Goal: Task Accomplishment & Management: Manage account settings

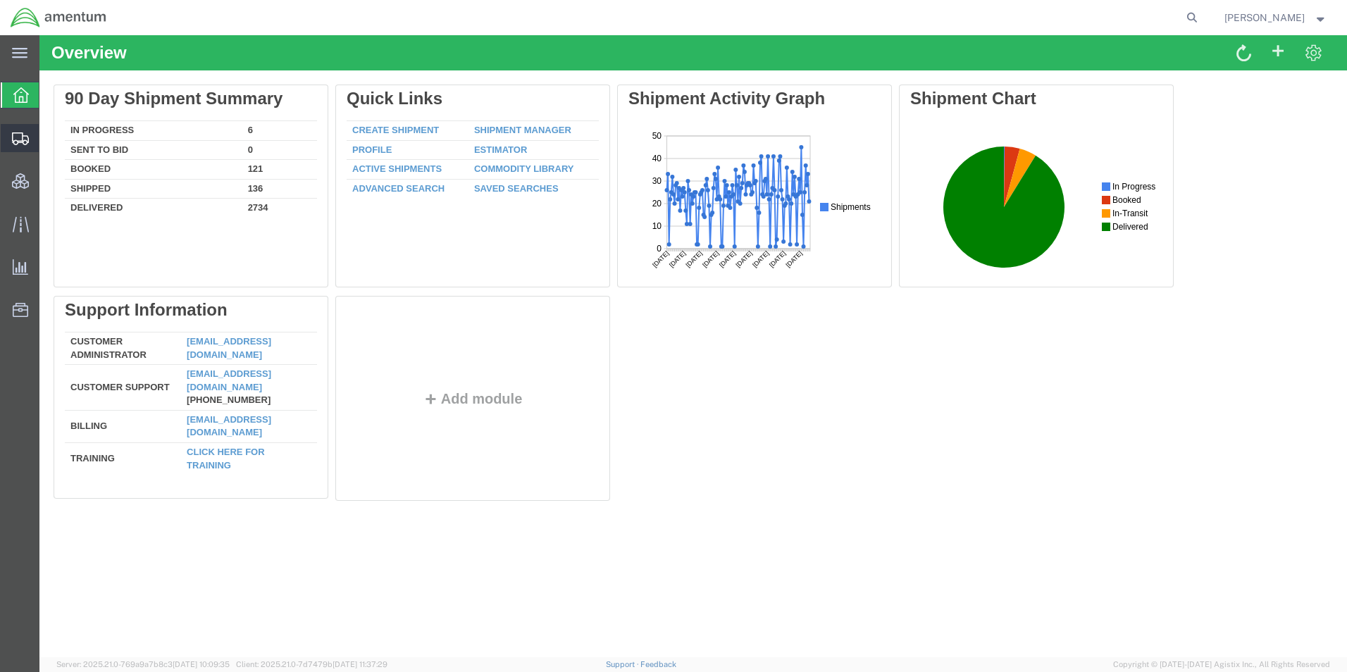
click at [0, 0] on span "Shipment Manager" at bounding box center [0, 0] width 0 height 0
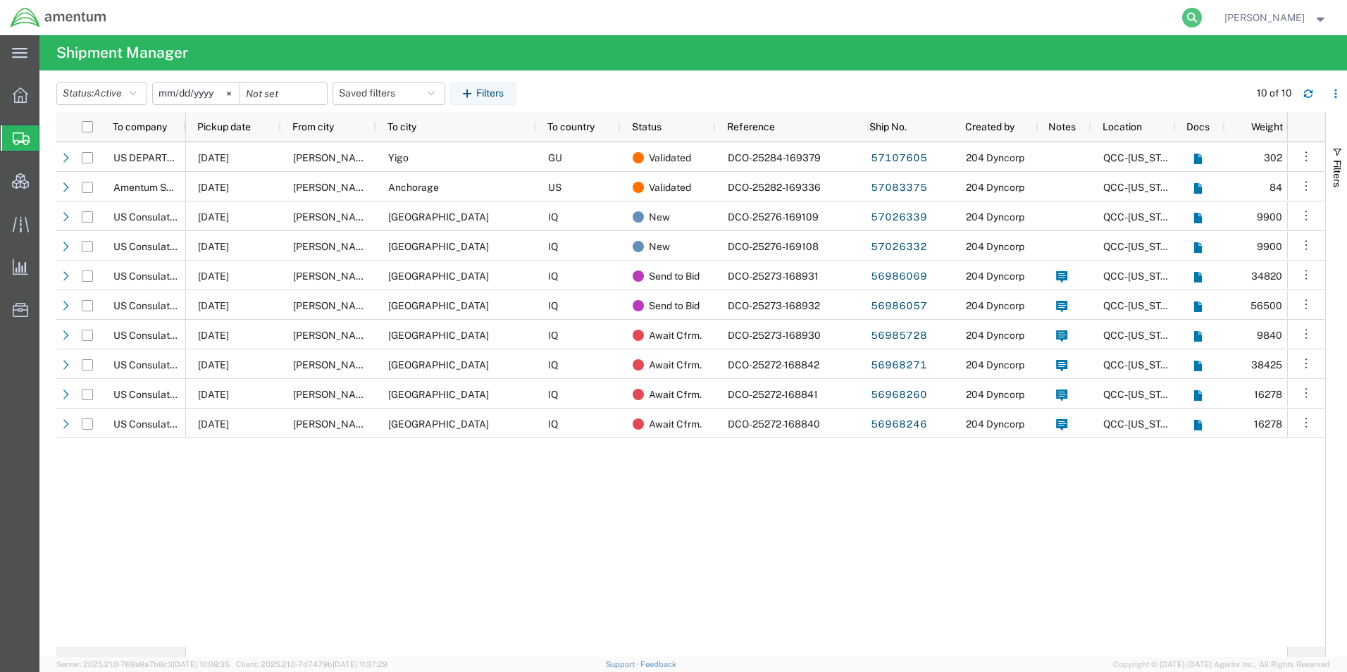
click at [1202, 13] on icon at bounding box center [1192, 18] width 20 height 20
click at [1031, 20] on input "search" at bounding box center [968, 18] width 428 height 34
paste input "56736301"
type input "56736301"
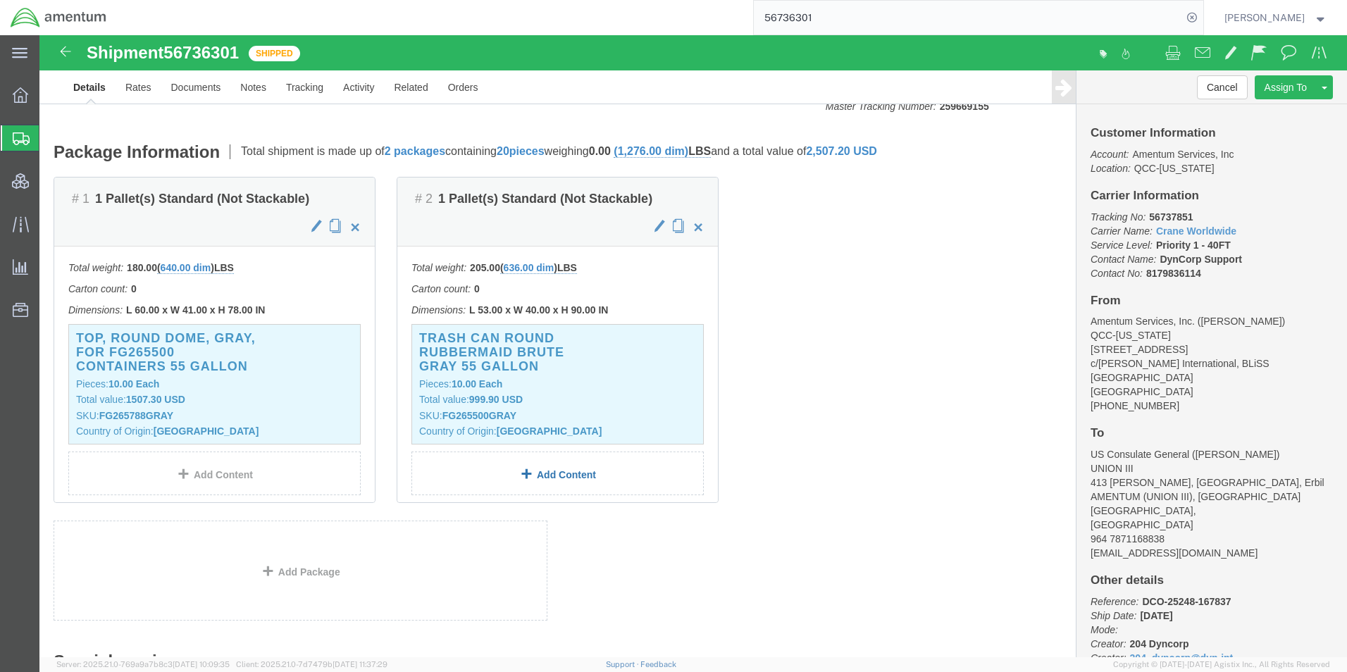
scroll to position [141, 0]
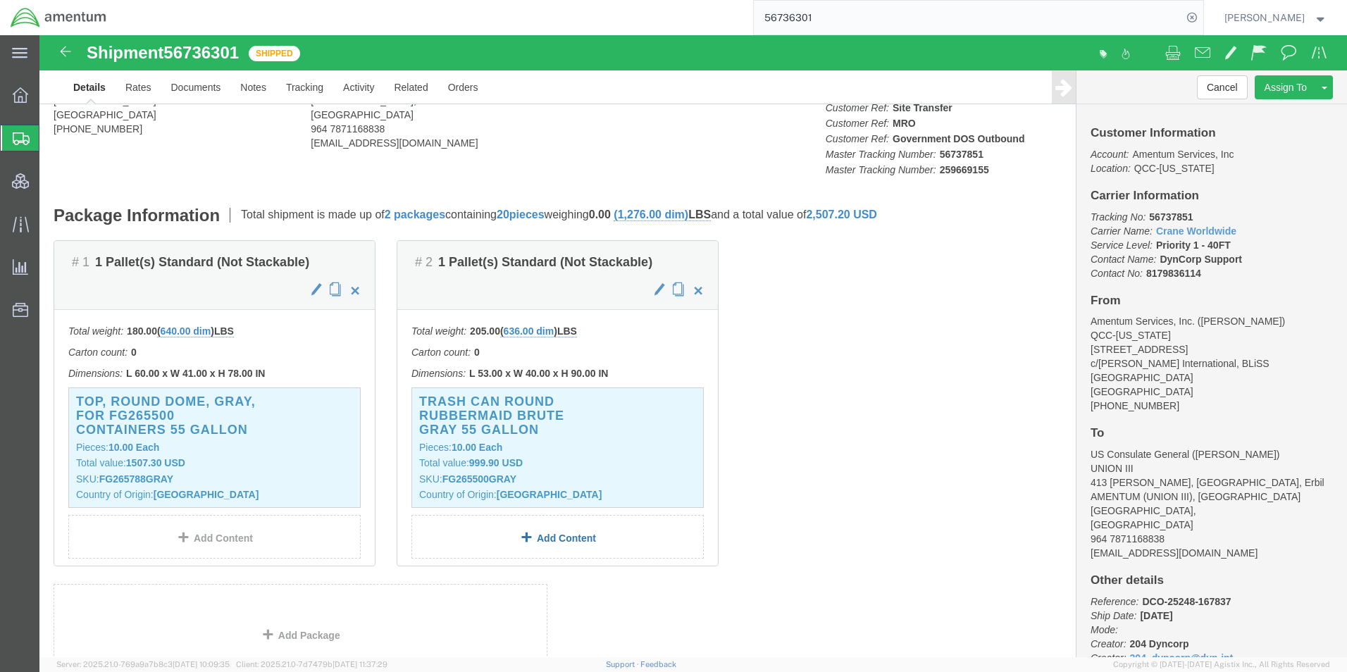
click link "Add Content"
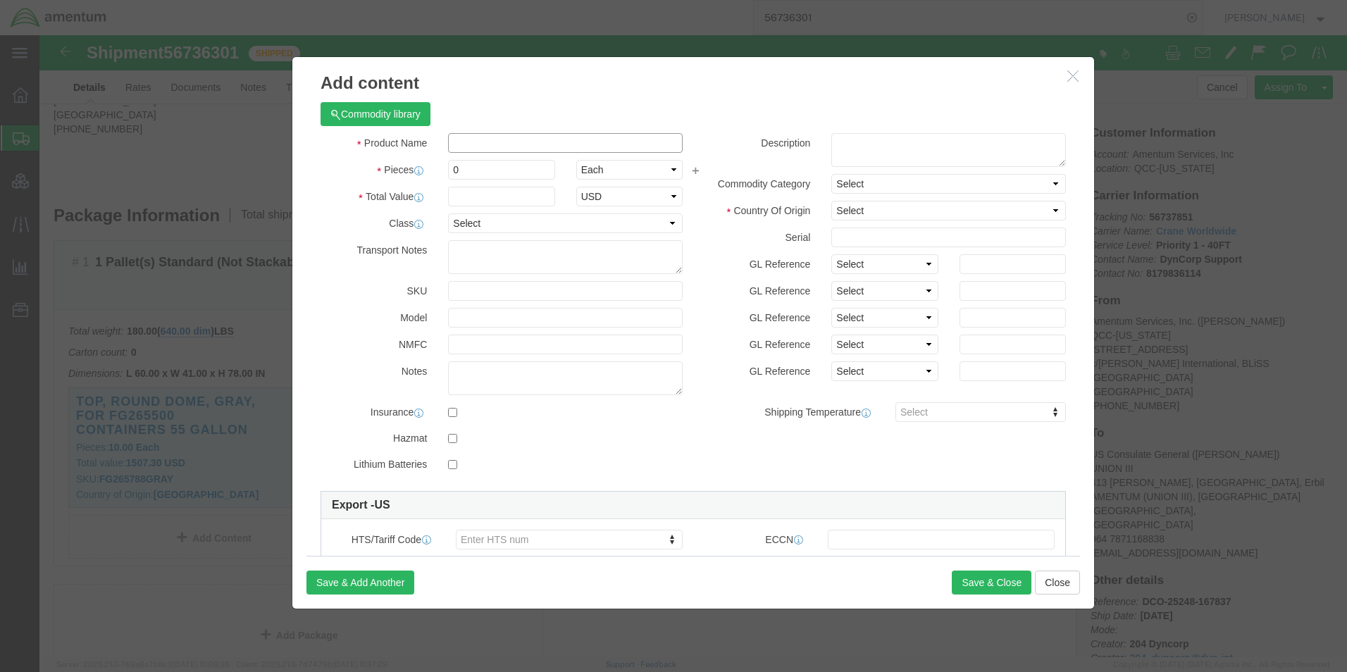
click input "text"
paste input "DOOR METAL DOUBLE FRAME 5Z7 FT"
type input "DOOR METAL DOUBLE FRAME 5Z7 FT"
drag, startPoint x: 437, startPoint y: 137, endPoint x: 354, endPoint y: 135, distance: 83.2
click div "Pieces 0 Select Bag Barrels 100Board Feet Bottle Box Blister Pack Carats Can Ca…"
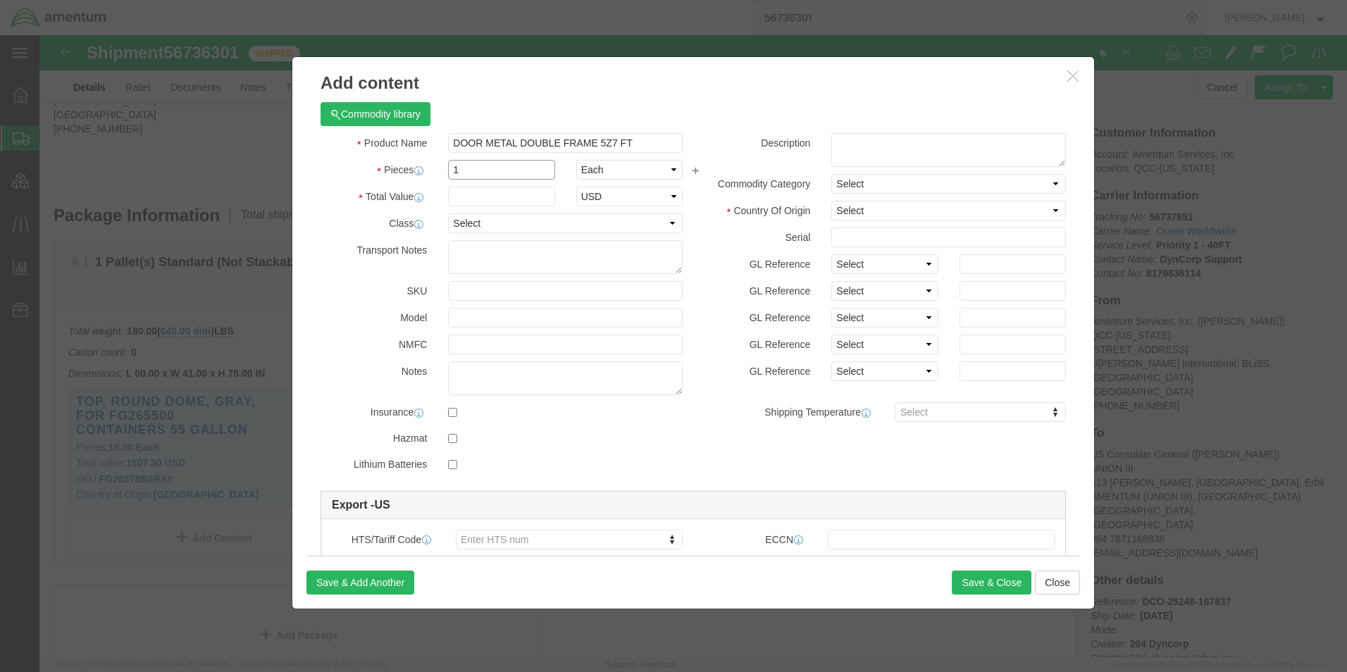
type input "1"
click input "DOOR METAL DOUBLE FRAME 5Z7 FT"
type input "DOOR METAL DOUBLE FRAME 5Z7 FT (Half Door Assembly Only - Supplier Replacement)"
click textarea
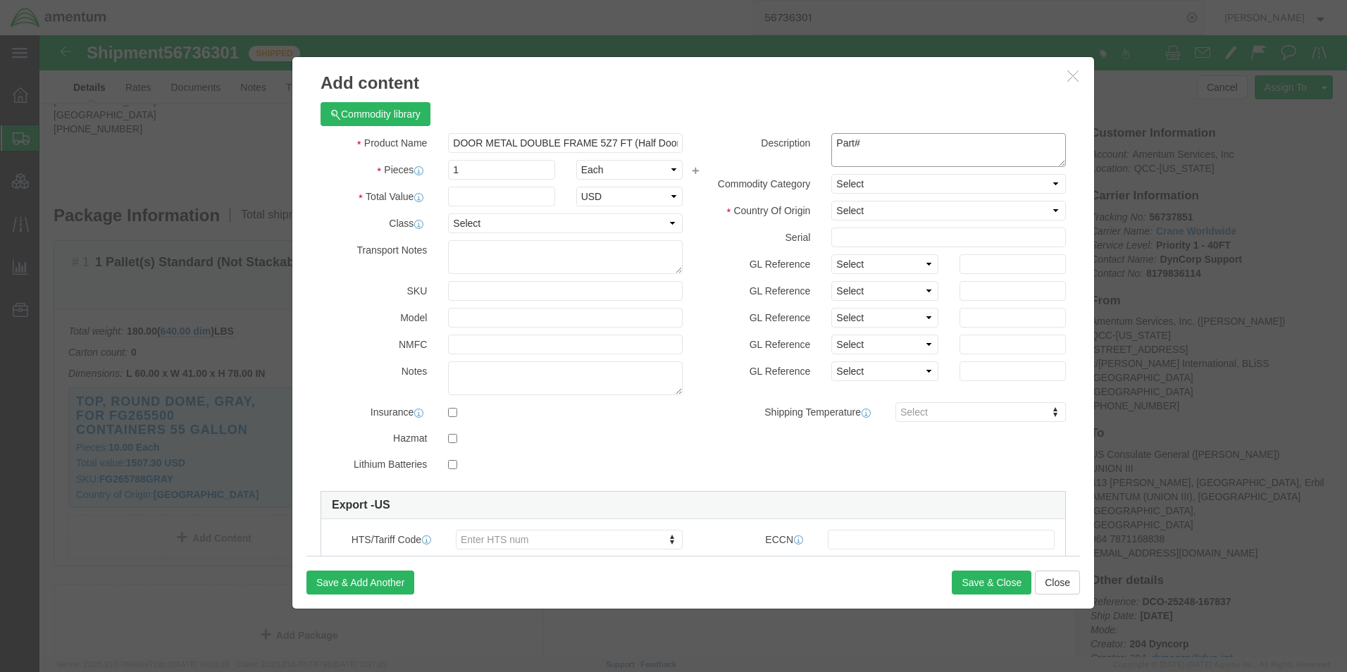
paste textarea "LHRA2X30 IN"
type textarea "Part# LHRA2X30 IN"
click input "text"
type input "971.96"
select select "USD"
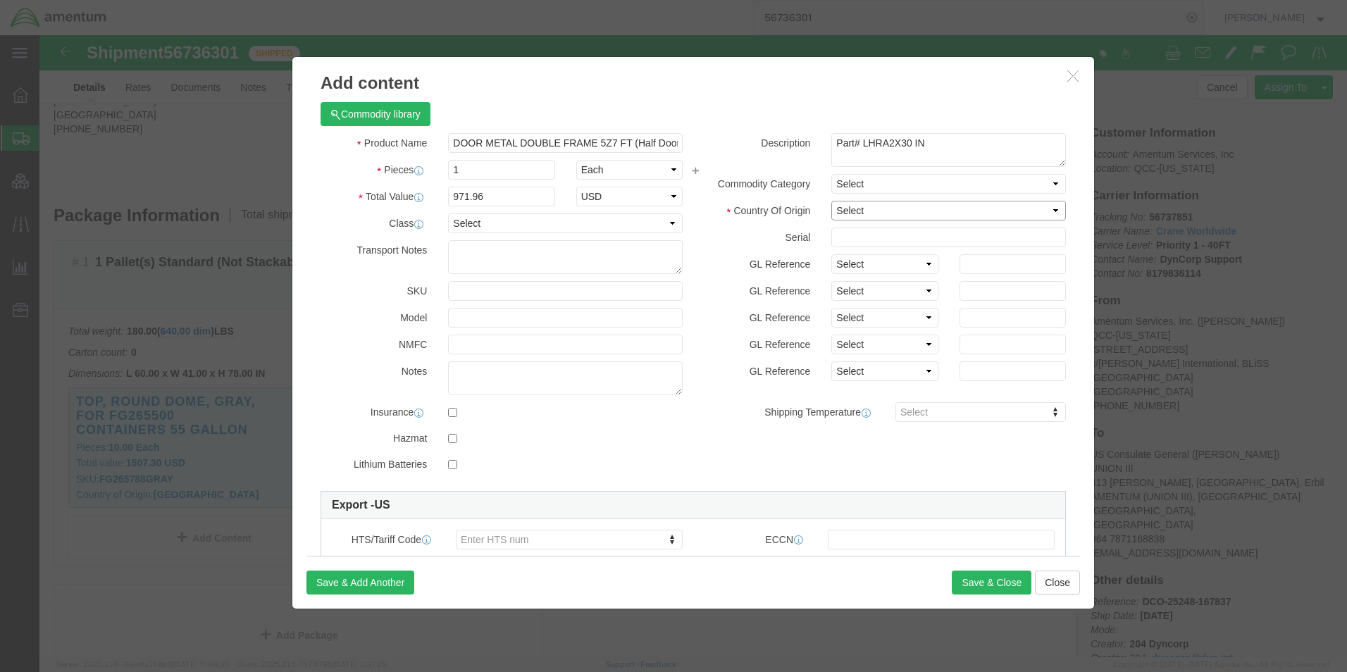
click select "Select Afghanistan Åland Islands Albania Algeria American Samoa Andorra Angola …"
select select "US"
click select "Select Afghanistan Åland Islands Albania Algeria American Samoa Andorra Angola …"
click label "Serial"
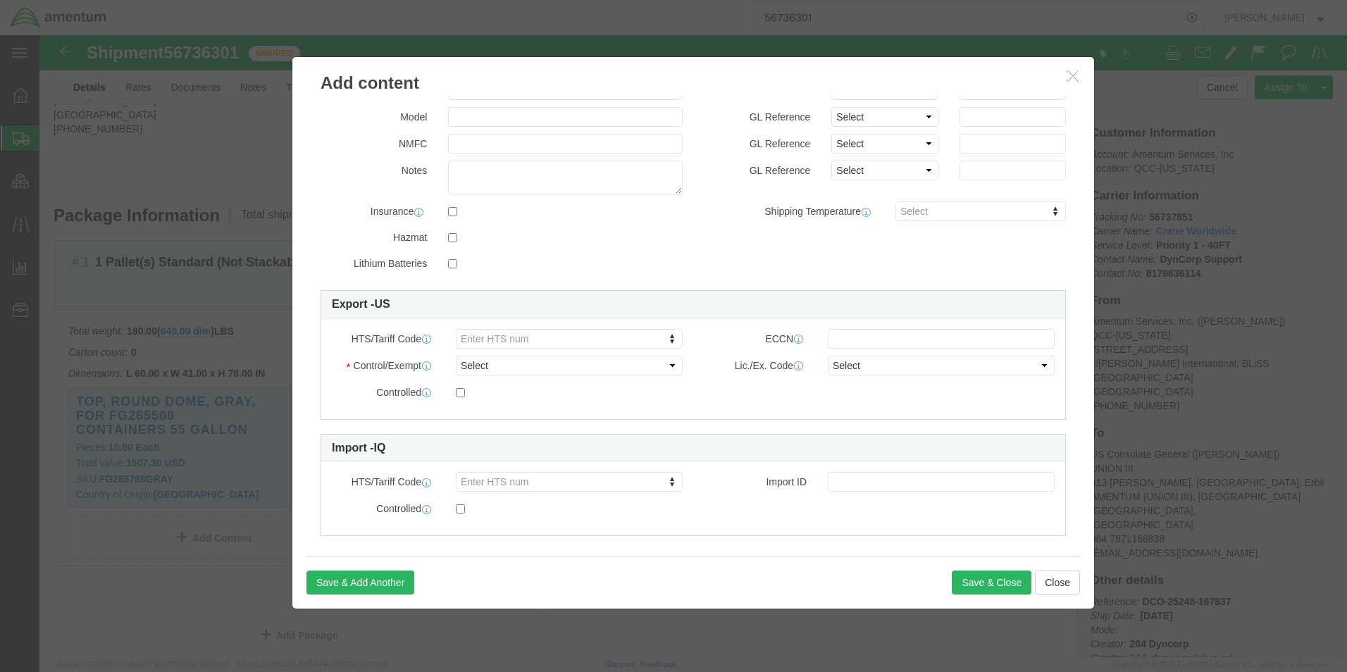
scroll to position [213, 0]
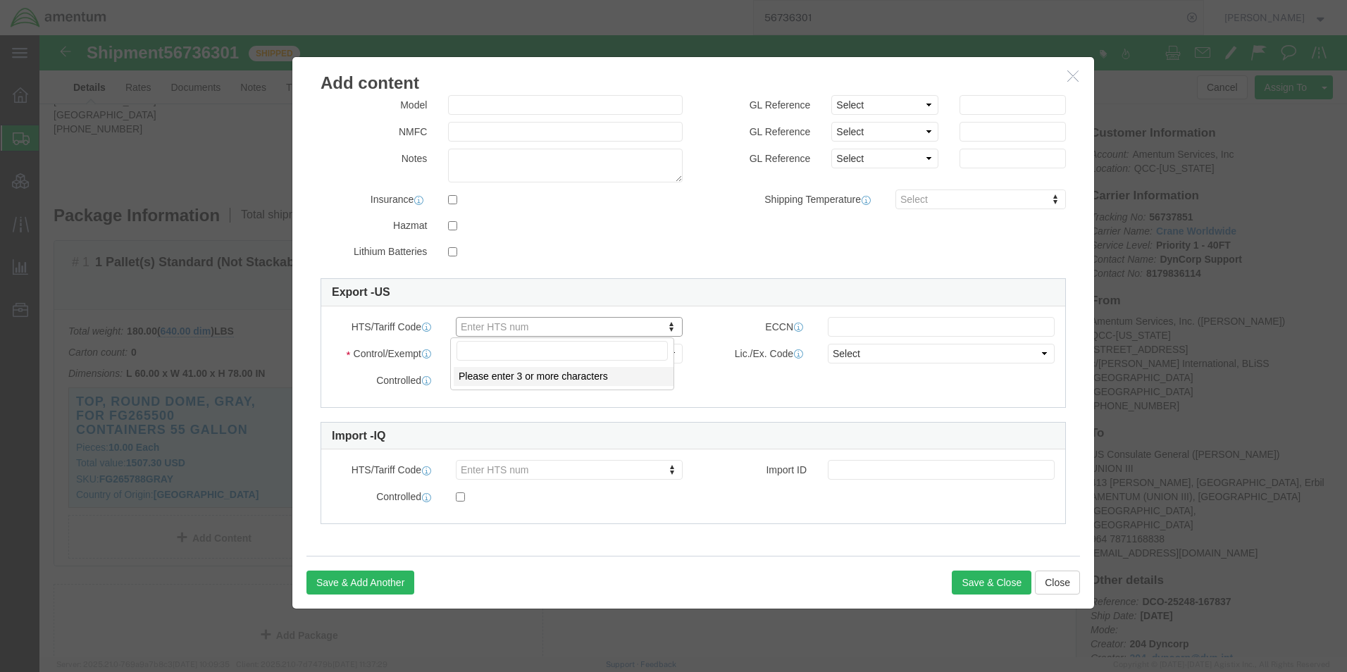
paste input "7308305050"
type input "7308305050"
click select "Select ATF BIS DEA EPA FDA FTR ITAR OFAC Other (OPA)"
select select "BIS"
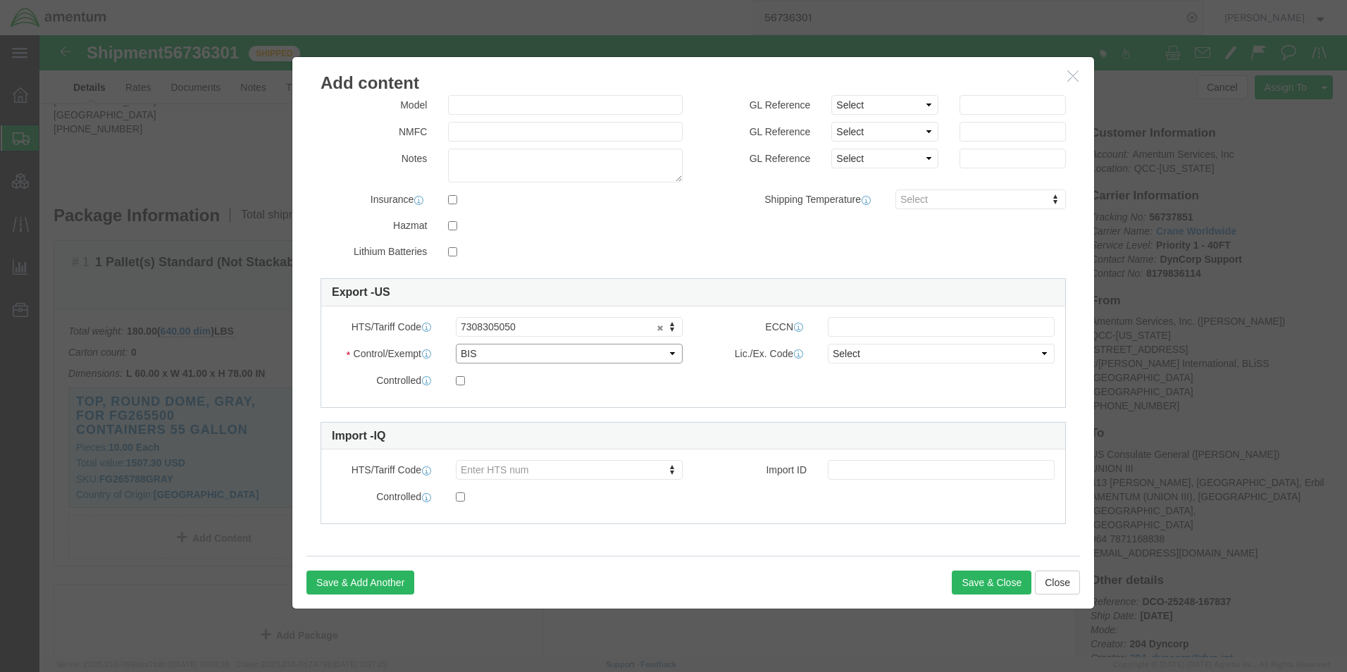
click select "Select ATF BIS DEA EPA FDA FTR ITAR OFAC Other (OPA)"
click input "text"
type input "EAR99"
click select "Select AGR-Agricultural APP-Computers APR-Additional Permissive Exports AVS-Air…"
select select "NLR"
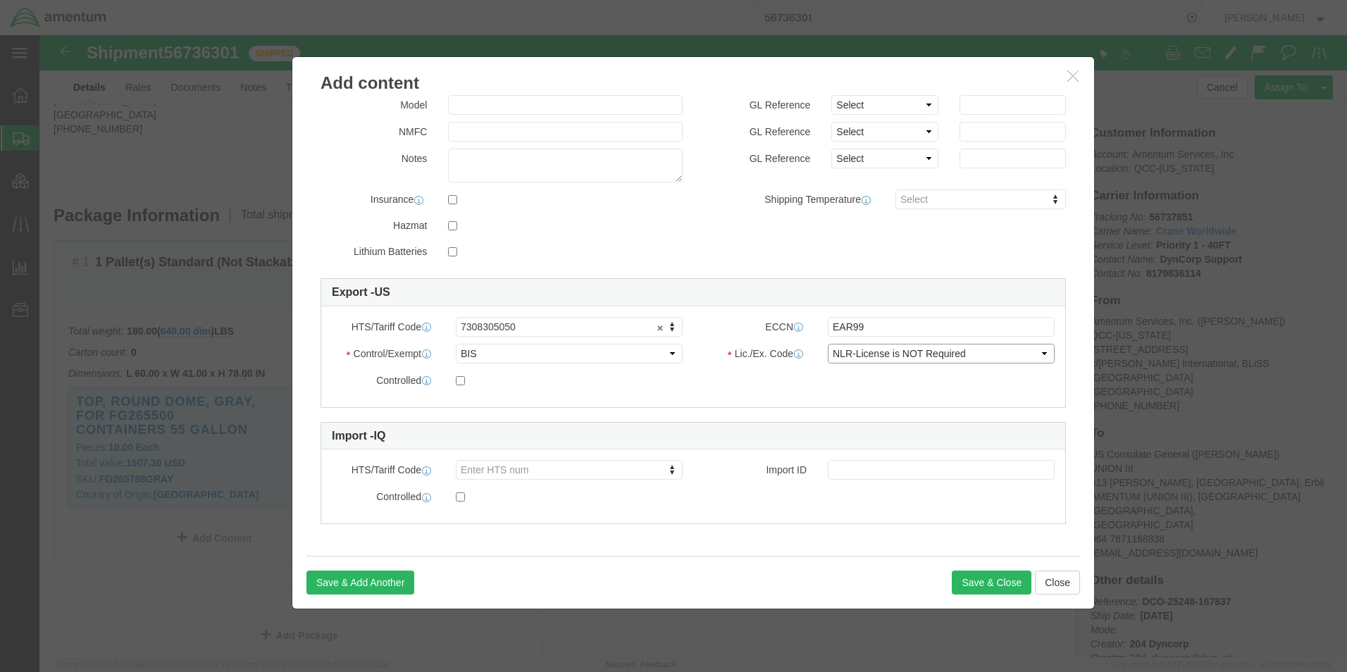
click select "Select AGR-Agricultural APP-Computers APR-Additional Permissive Exports AVS-Air…"
click div "HTS/Tariff Code 7308305050 7308305050 ECCN EAR99 Control/Exempt Select ATF BIS …"
click button "Save & Close"
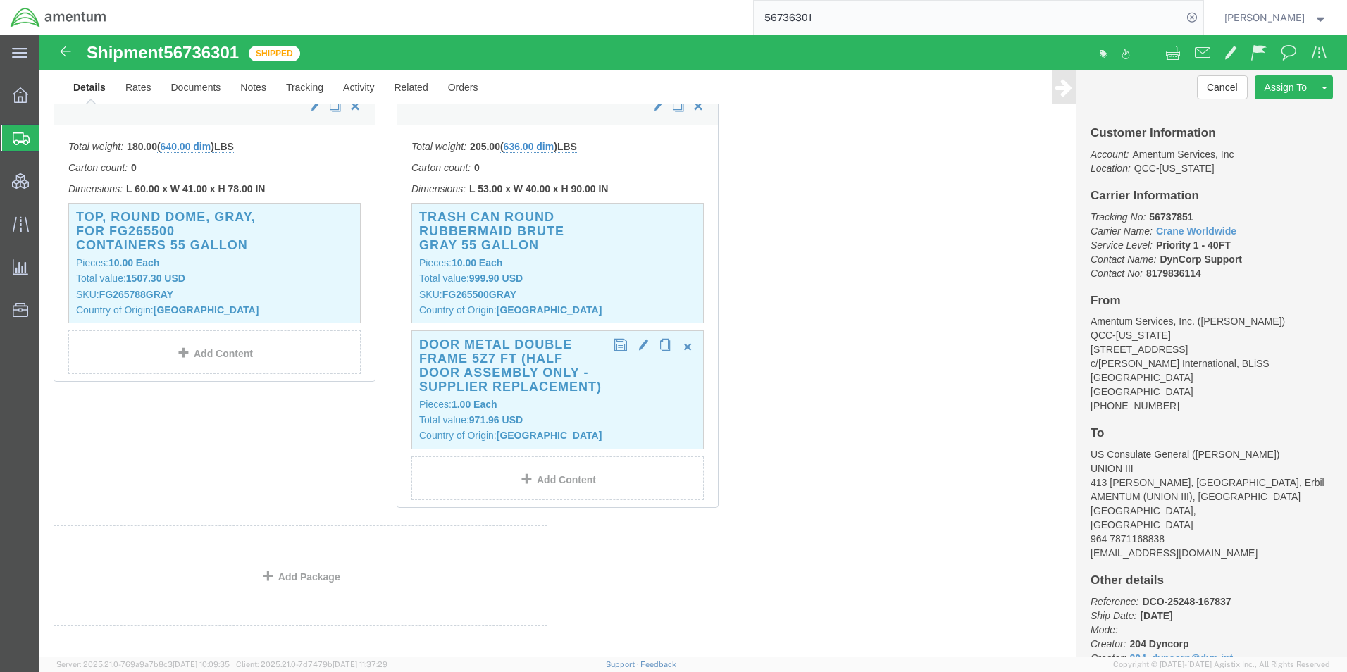
scroll to position [423, 0]
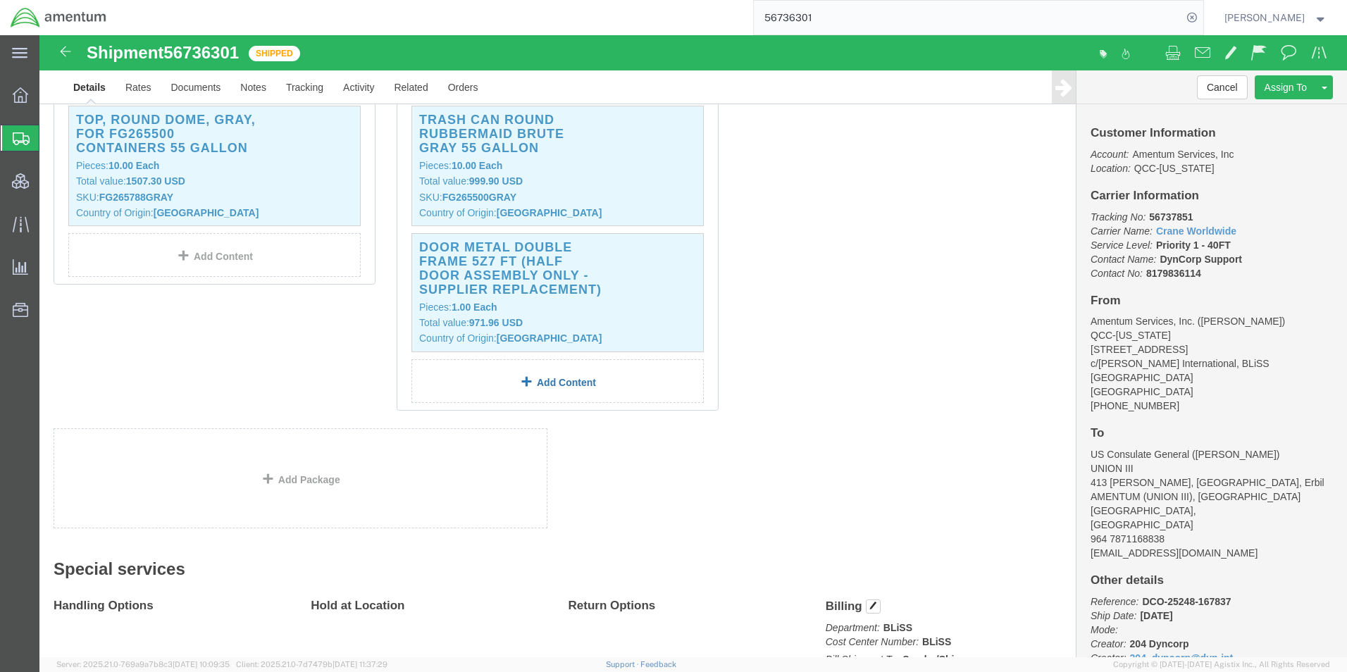
click link "Add Content"
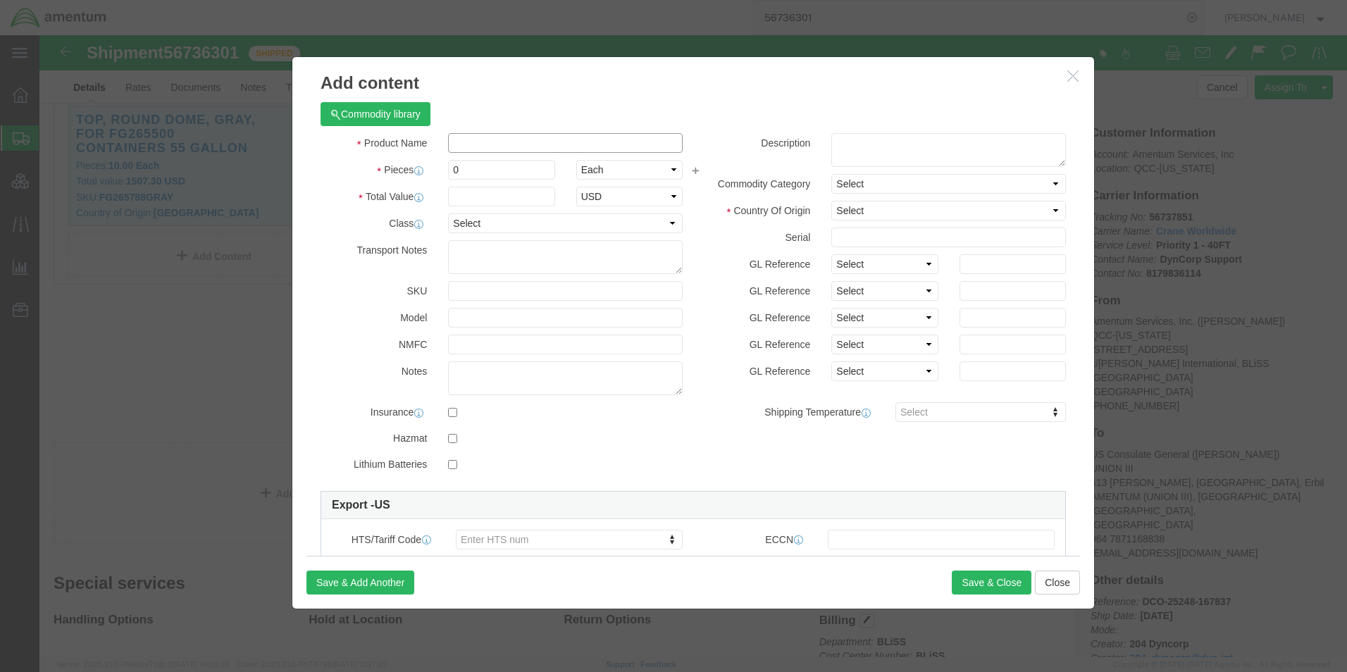
click input "text"
paste input "GLOVES, DISPOSABLE, OCTANE, 3MIL PALM, NITRILE, X-LARGE10, 100/PK"
type input "GLOVES, DISPOSABLE, OCTANE, 3MIL PALM, NITRILE, X-LARGE10, 100/PK"
click input "0"
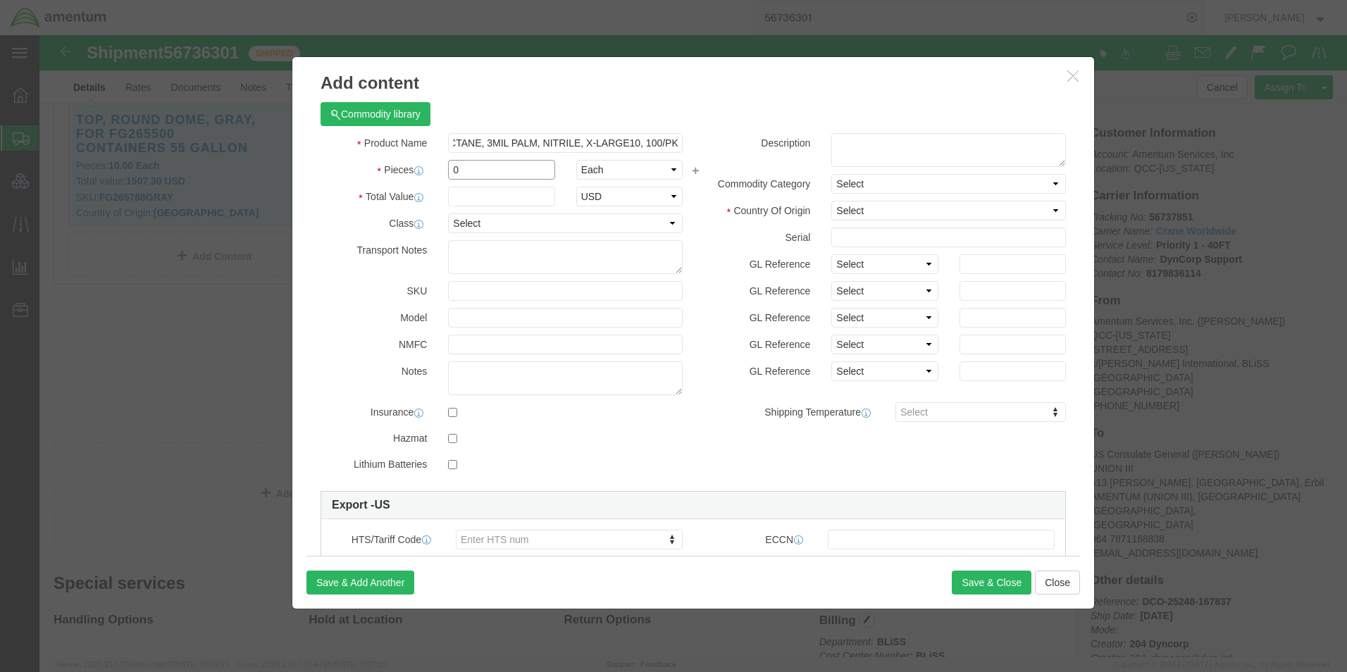
scroll to position [0, 0]
drag, startPoint x: 436, startPoint y: 135, endPoint x: 397, endPoint y: 132, distance: 38.8
click div "0"
type input "3"
click input "text"
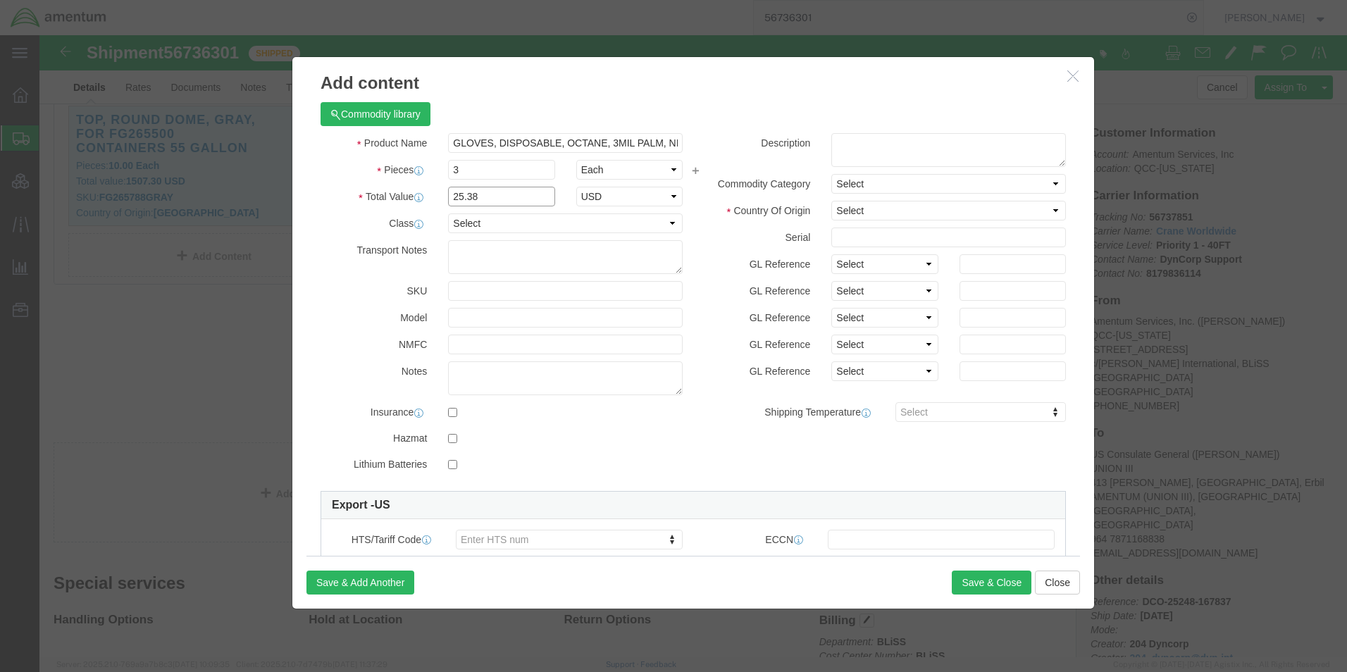
type input "25.38"
select select "USD"
click select "Select Afghanistan Åland Islands Albania Algeria American Samoa Andorra Angola …"
select select "US"
click select "Select Afghanistan Åland Islands Albania Algeria American Samoa Andorra Angola …"
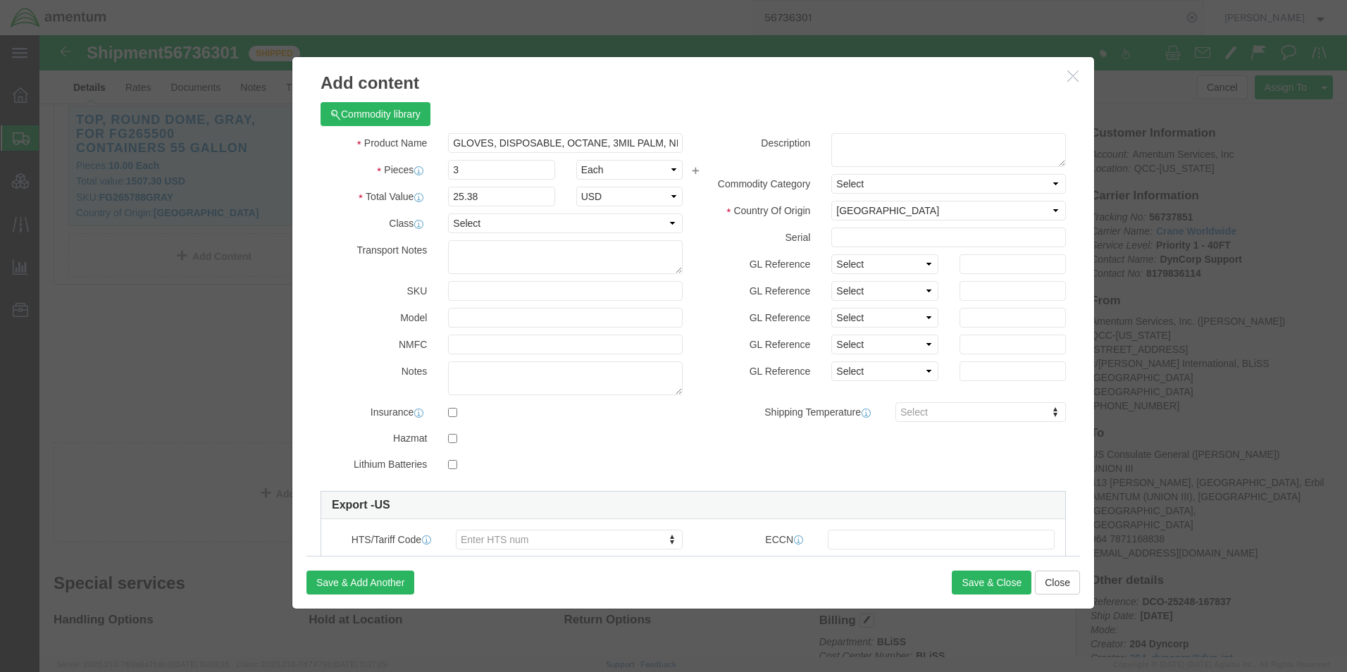
click label
click input "checkbox"
checkbox input "false"
click label "GL Reference"
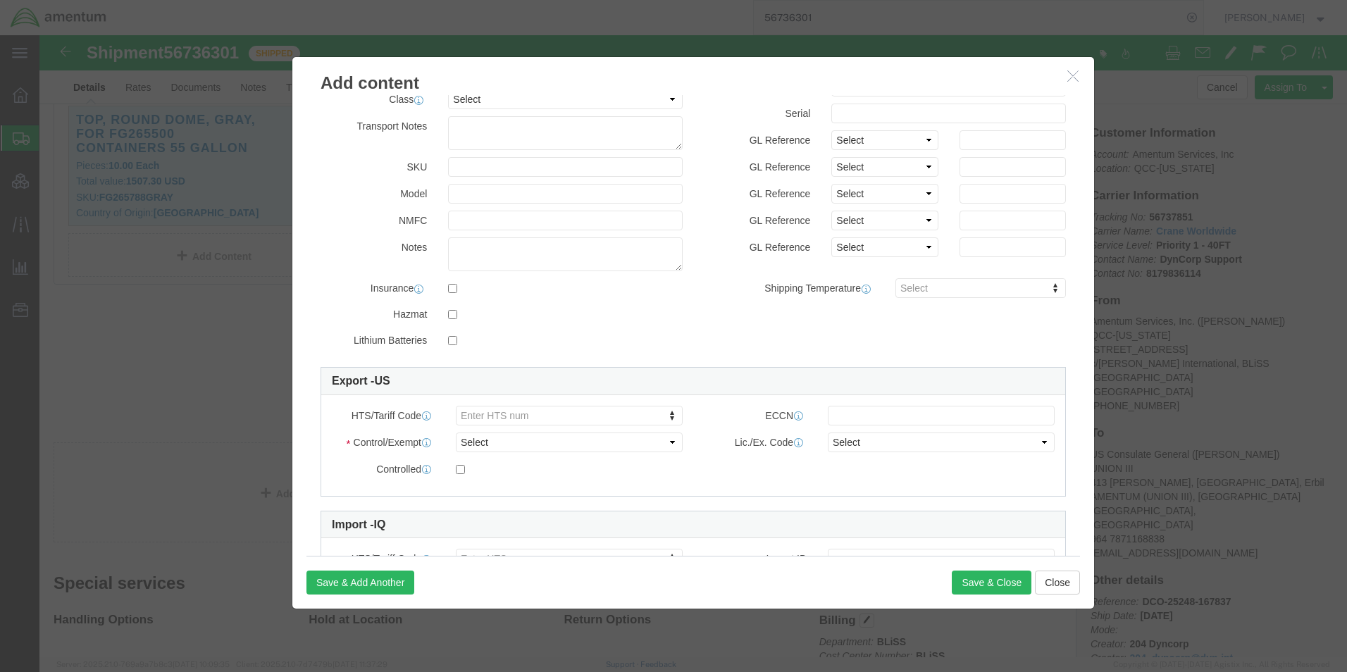
scroll to position [213, 0]
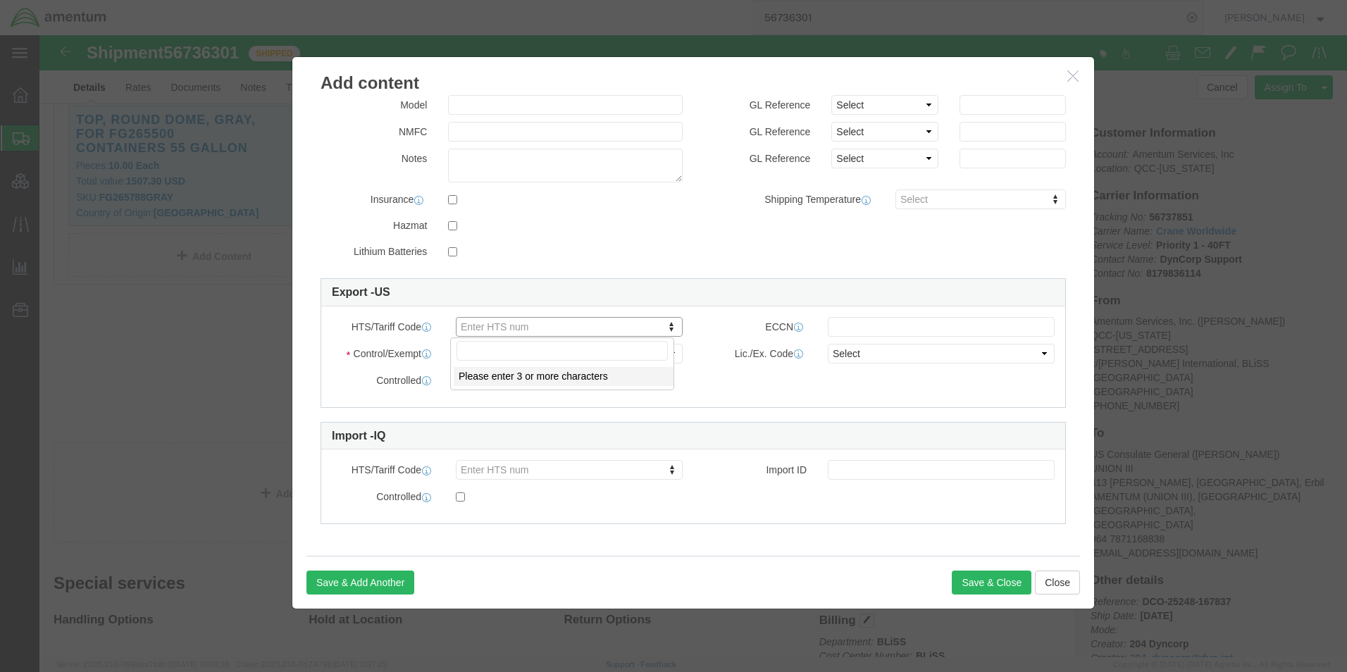
paste input "4015191110"
type input "4015191110"
click select "Select ATF BIS DEA EPA FDA FTR ITAR OFAC Other (OPA)"
select select "BIS"
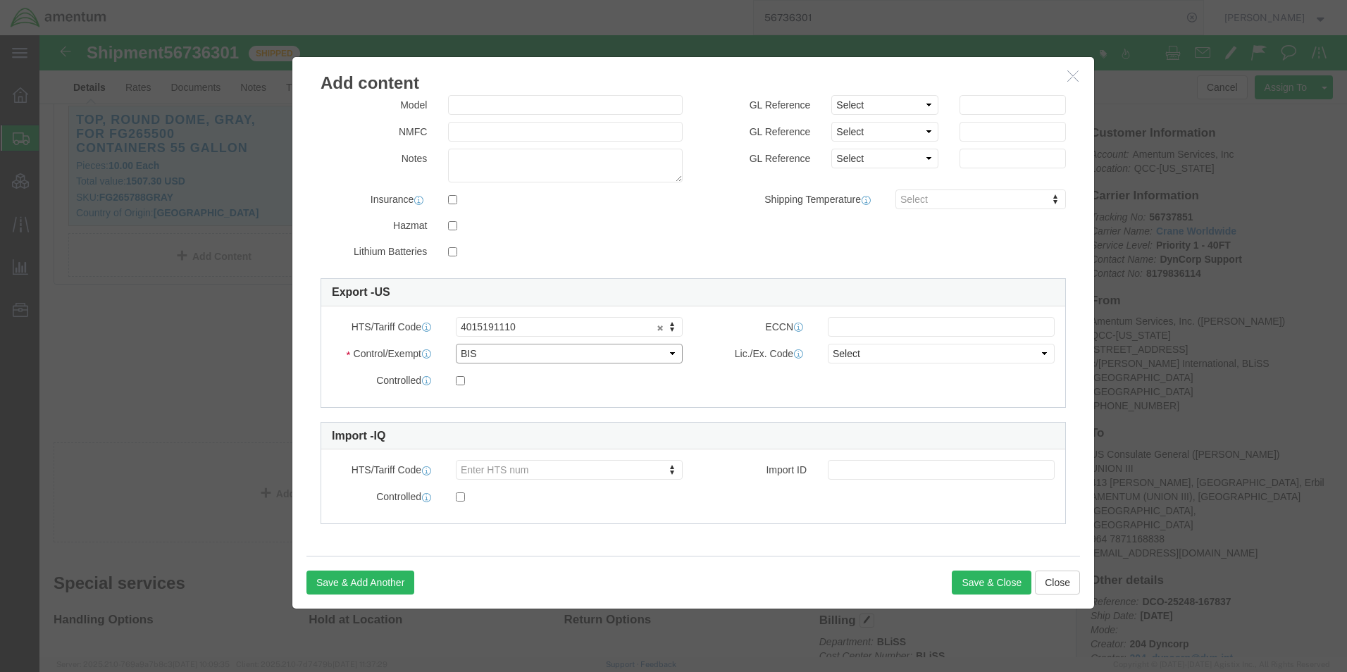
click select "Select ATF BIS DEA EPA FDA FTR ITAR OFAC Other (OPA)"
click input "text"
type input "EAR99"
click select "Select AGR-Agricultural APP-Computers APR-Additional Permissive Exports AVS-Air…"
select select "NLR"
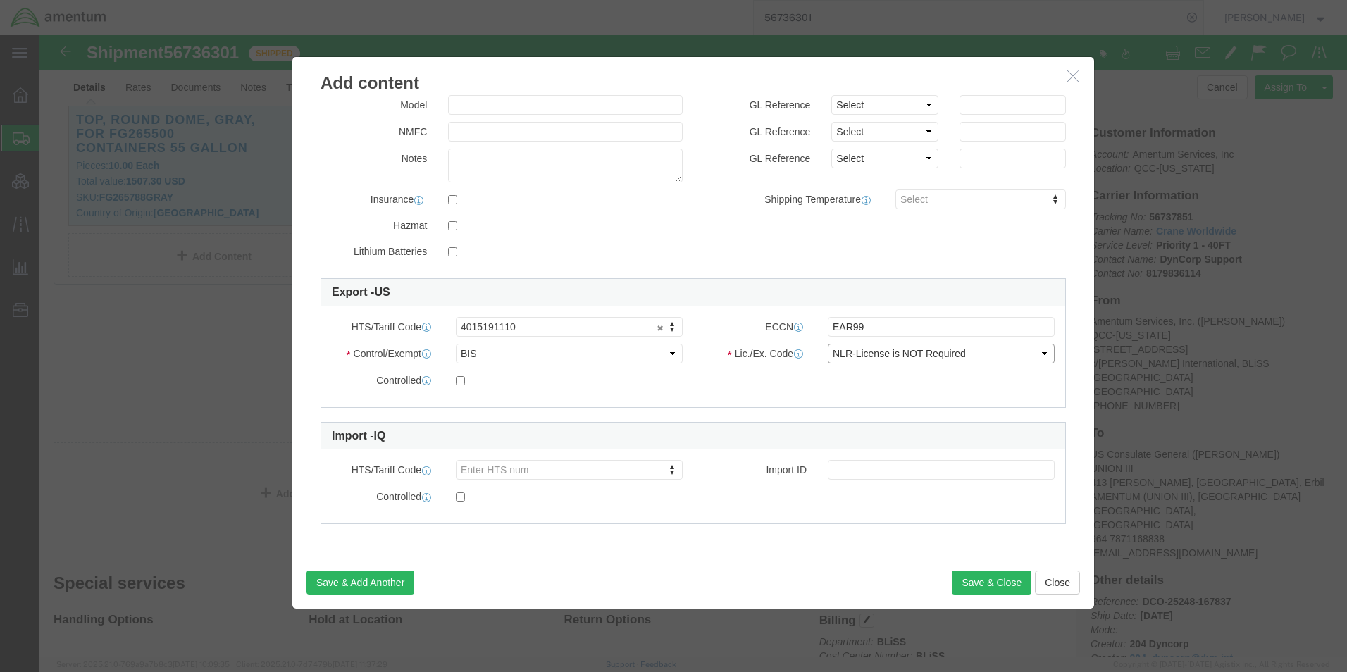
click select "Select AGR-Agricultural APP-Computers APR-Additional Permissive Exports AVS-Air…"
click div "Controlled"
click button "Save & Close"
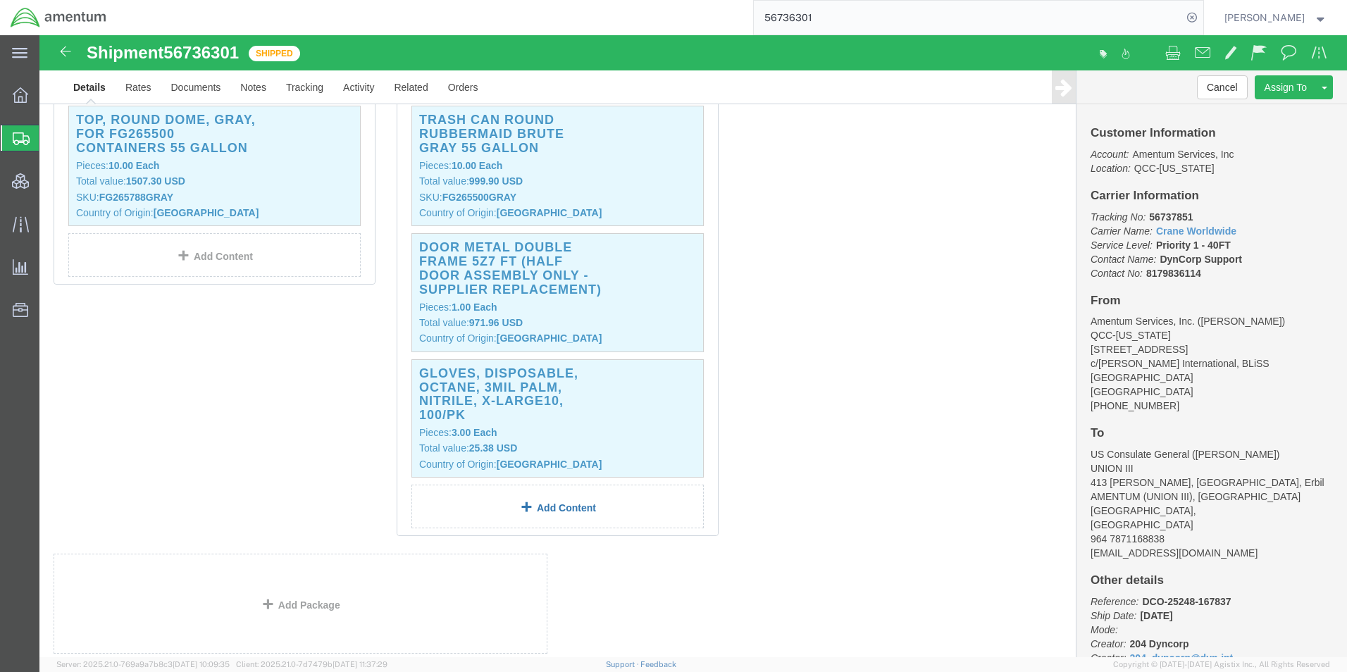
click link "Add Content"
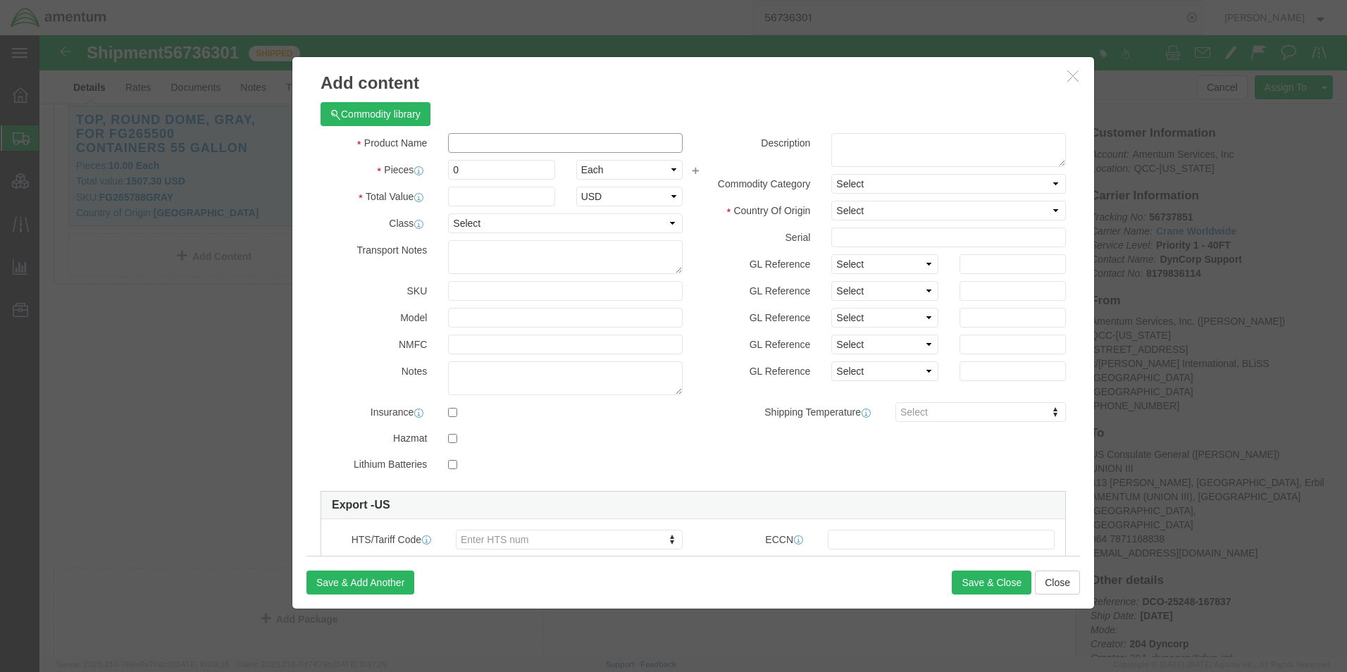
click input "text"
paste input "PORTA COUNT TANK DEODORIZER 50/PK"
type input "PORTA COUNT TANK DEODORIZER 50/PK"
drag, startPoint x: 437, startPoint y: 137, endPoint x: 369, endPoint y: 133, distance: 67.8
click div "Pieces Number of pieces inside all the packages 0 Select Bag Barrels 100Board F…"
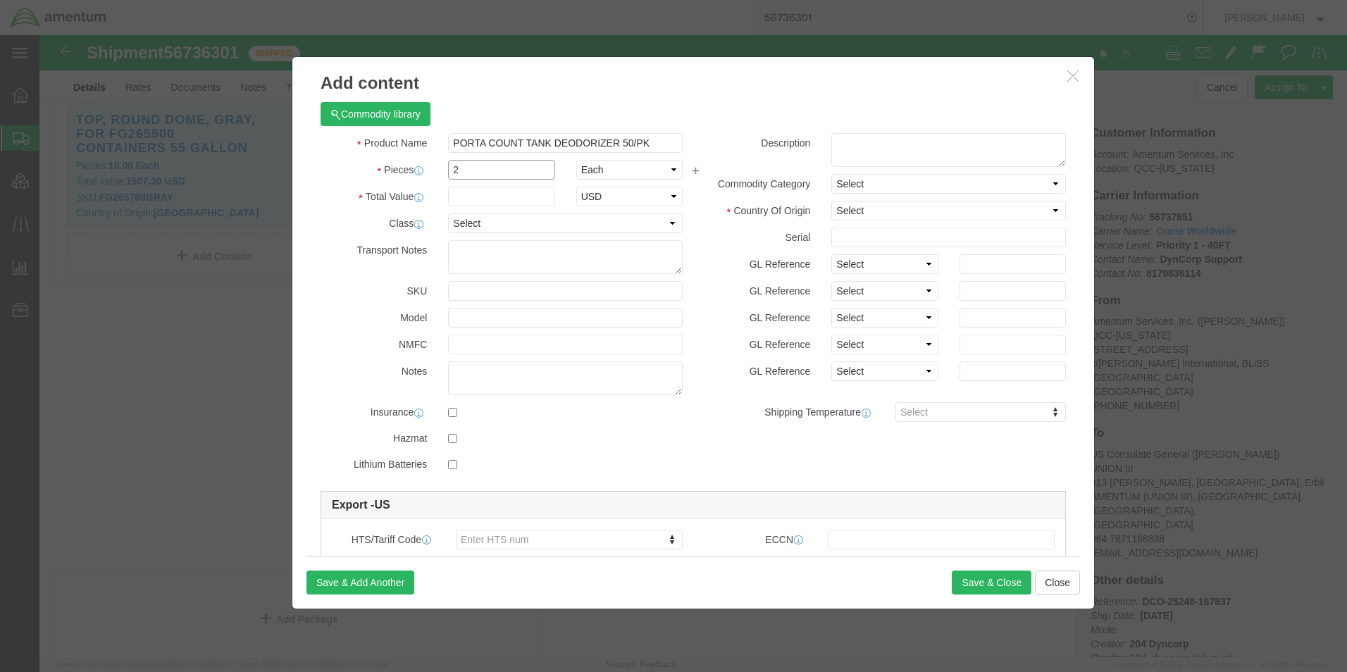
type input "2"
click input "text"
type input "112"
select select "USD"
click select "Select Afghanistan Åland Islands Albania Algeria American Samoa Andorra Angola …"
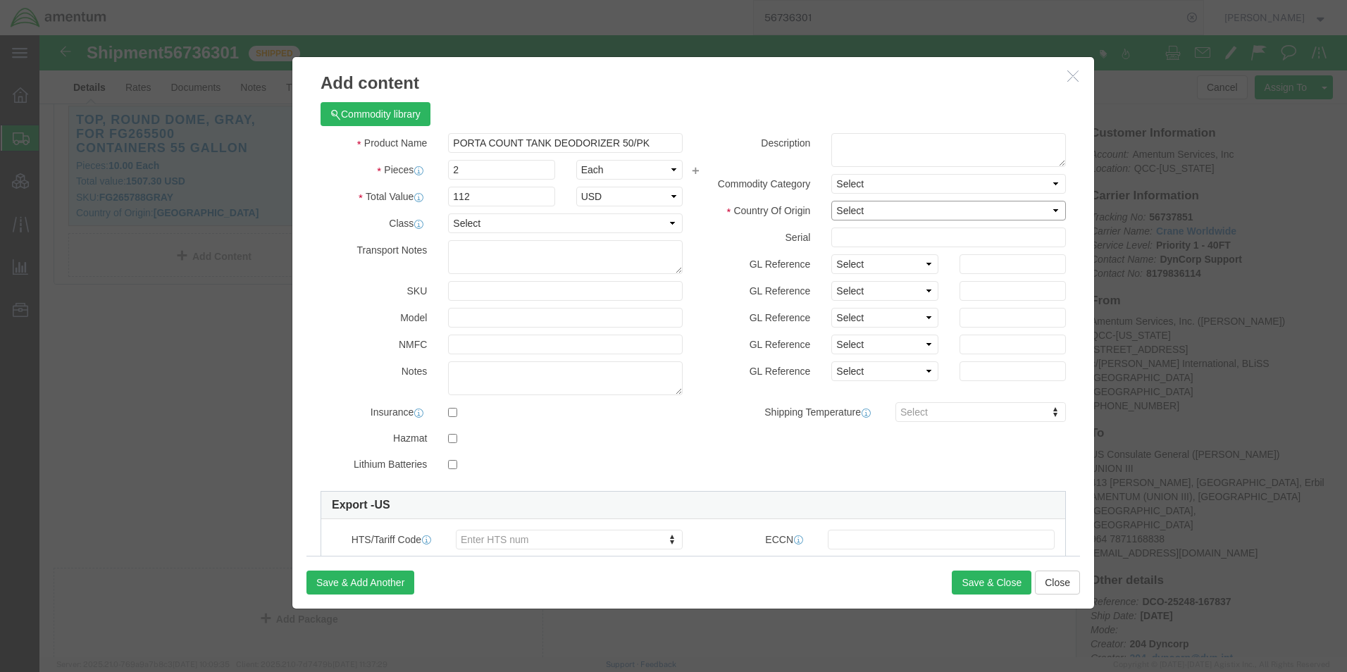
select select "US"
click select "Select Afghanistan Åland Islands Albania Algeria American Samoa Andorra Angola …"
click div "Commodity library"
click textarea
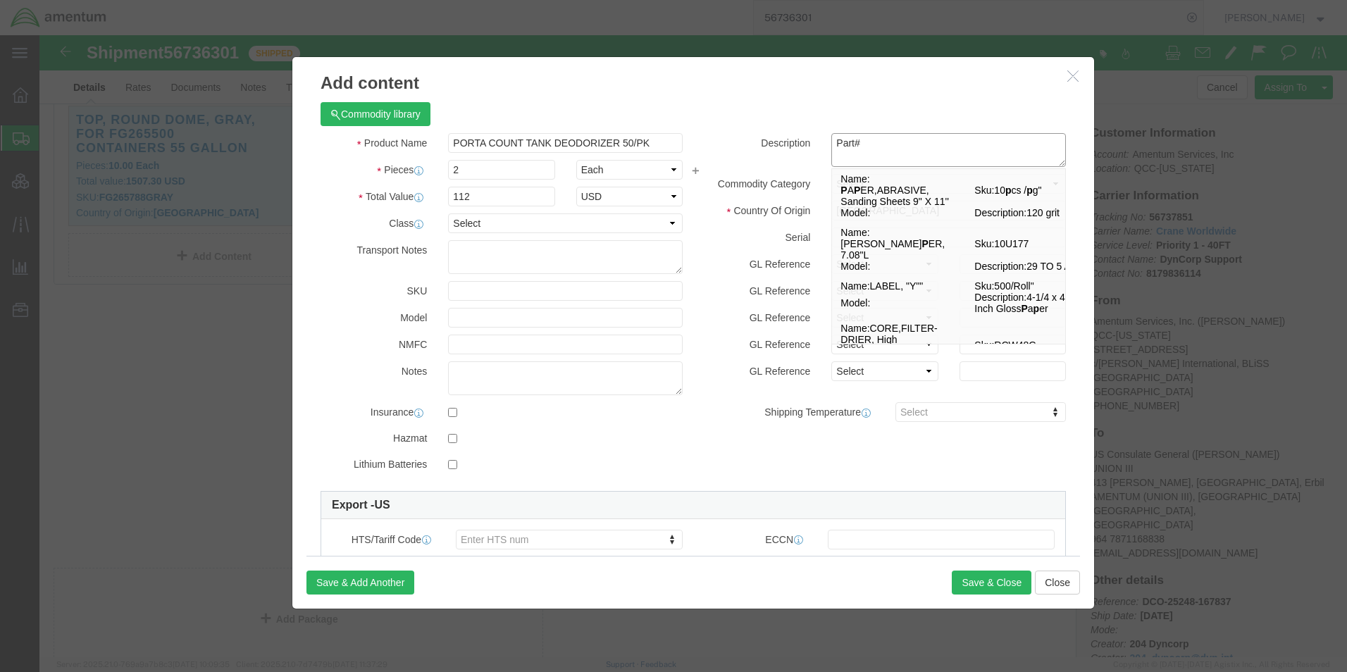
paste textarea "B00WT81AD2"
type textarea "Part# B00WT81AD2"
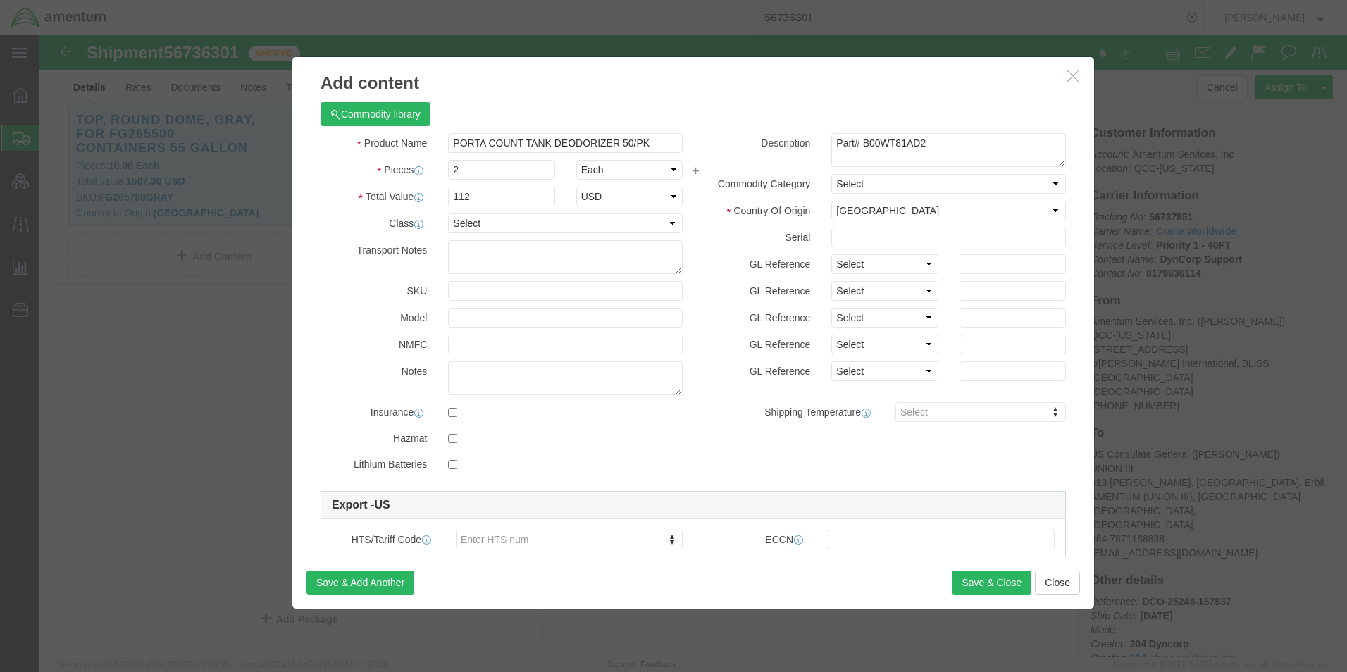
click div "Commodity library Product Name PORTA COUNT TANK DEODORIZER 50/PK Pieces 2 Selec…"
click div "Description Part# B00WT81AD2 P Commodity Category Select Country Of Origin Sele…"
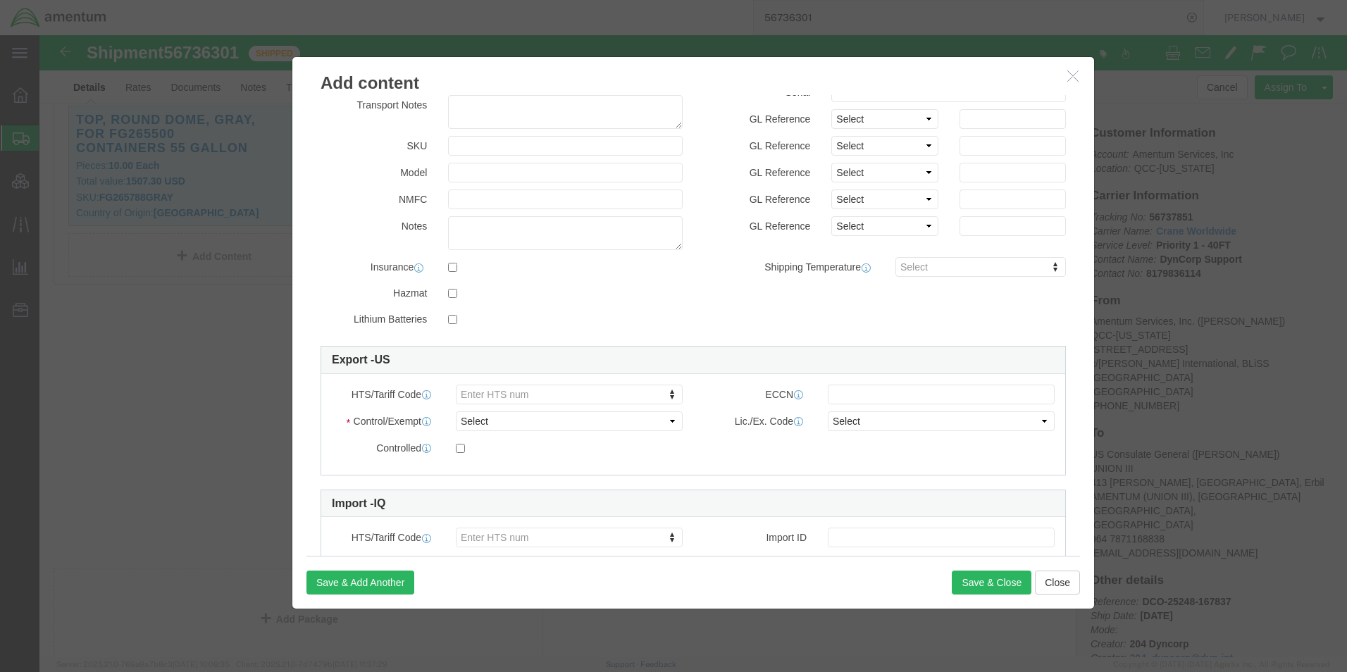
scroll to position [211, 0]
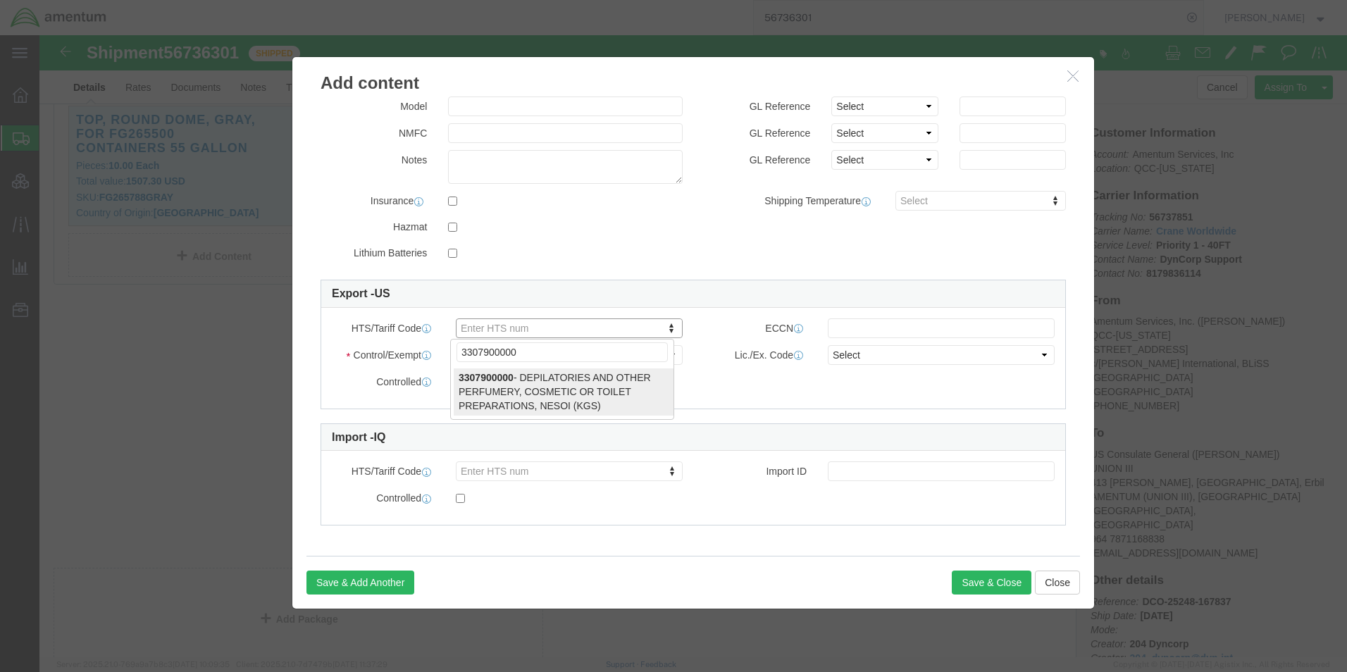
type input "3307900000"
select select "KGS"
type input "3307900000"
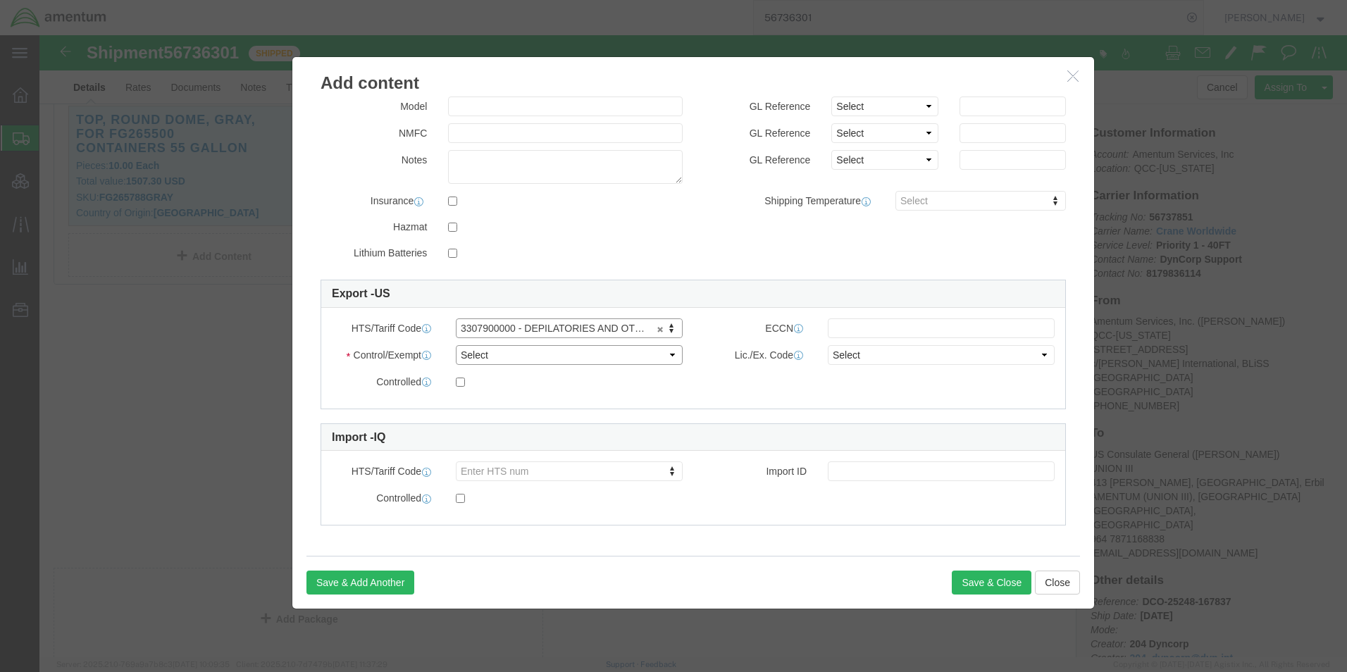
click select "Select ATF BIS DEA EPA FDA FTR ITAR OFAC Other (OPA)"
select select "BIS"
click select "Select ATF BIS DEA EPA FDA FTR ITAR OFAC Other (OPA)"
click input "text"
type input "EAR99"
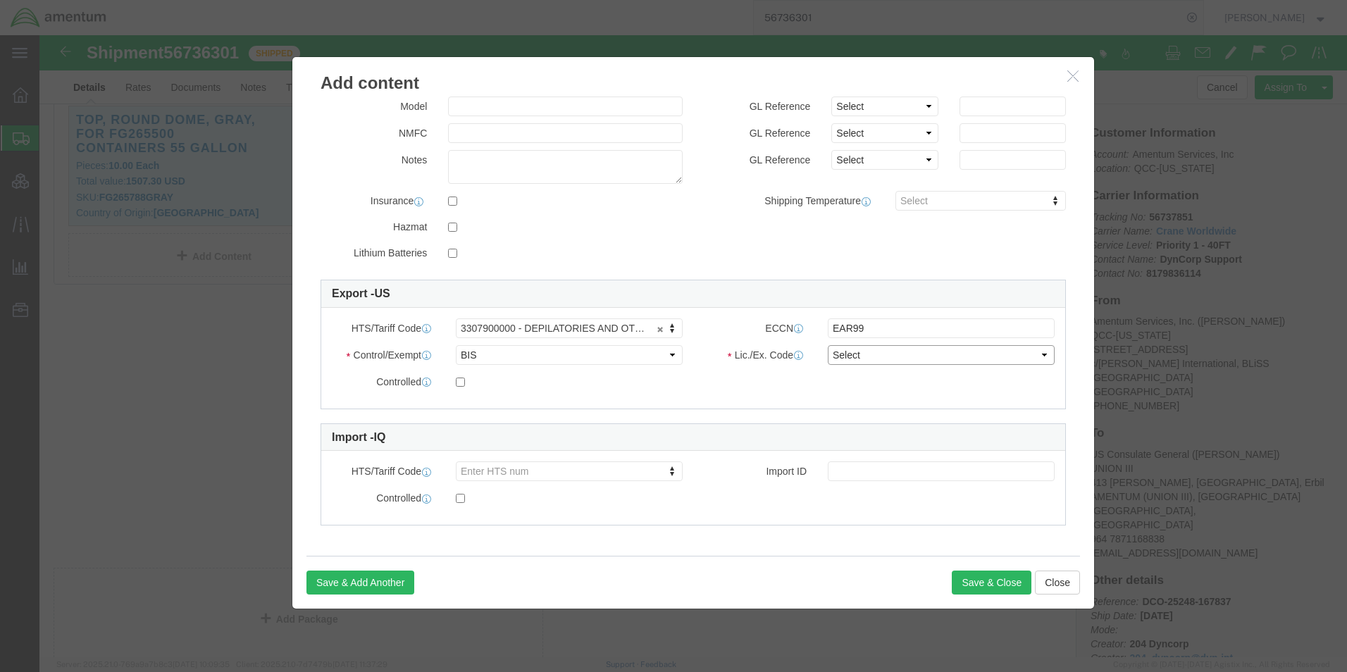
click select "Select AGR-Agricultural APP-Computers APR-Additional Permissive Exports AVS-Air…"
select select "NLR"
click select "Select AGR-Agricultural APP-Computers APR-Additional Permissive Exports AVS-Air…"
click button "Save & Close"
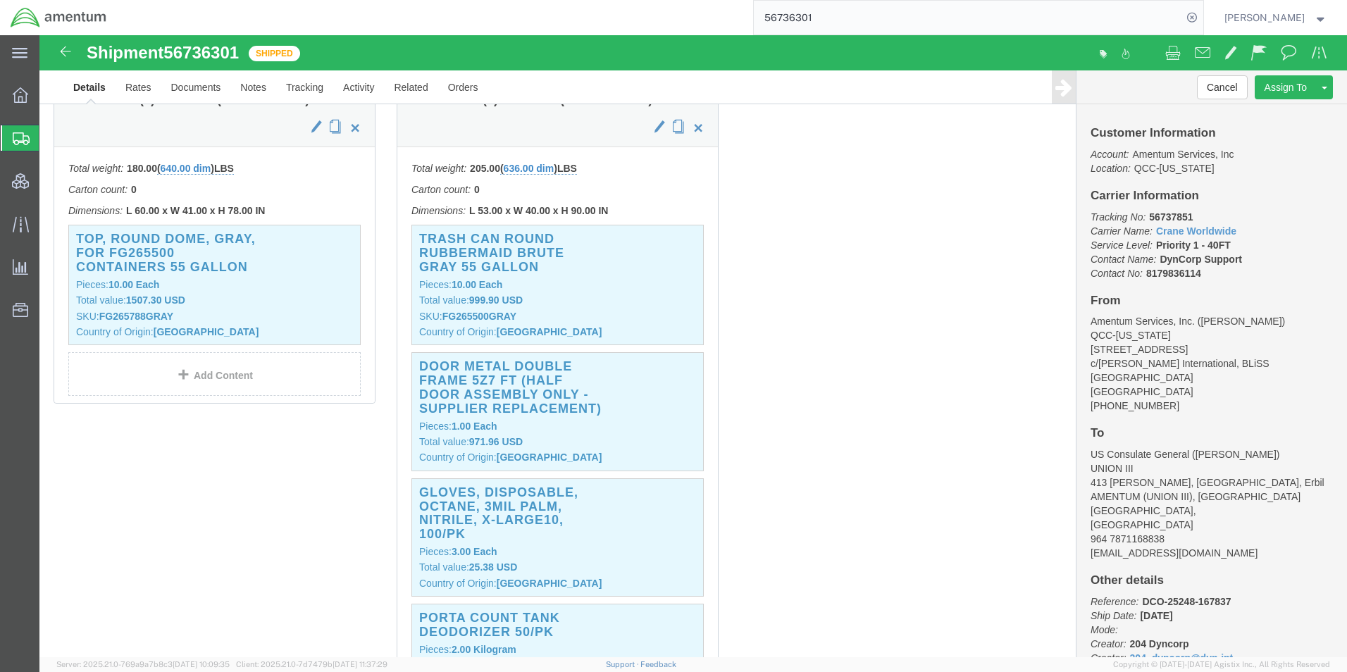
scroll to position [282, 0]
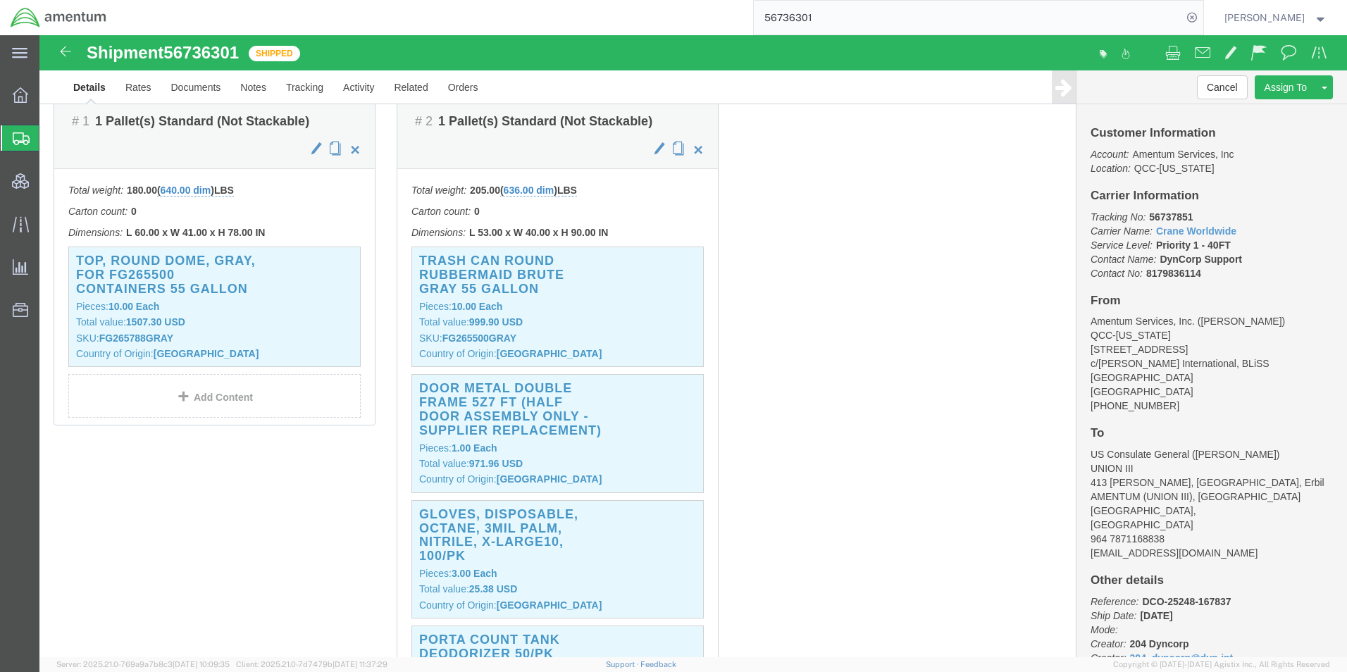
click at [795, 23] on input "56736301" at bounding box center [968, 18] width 428 height 34
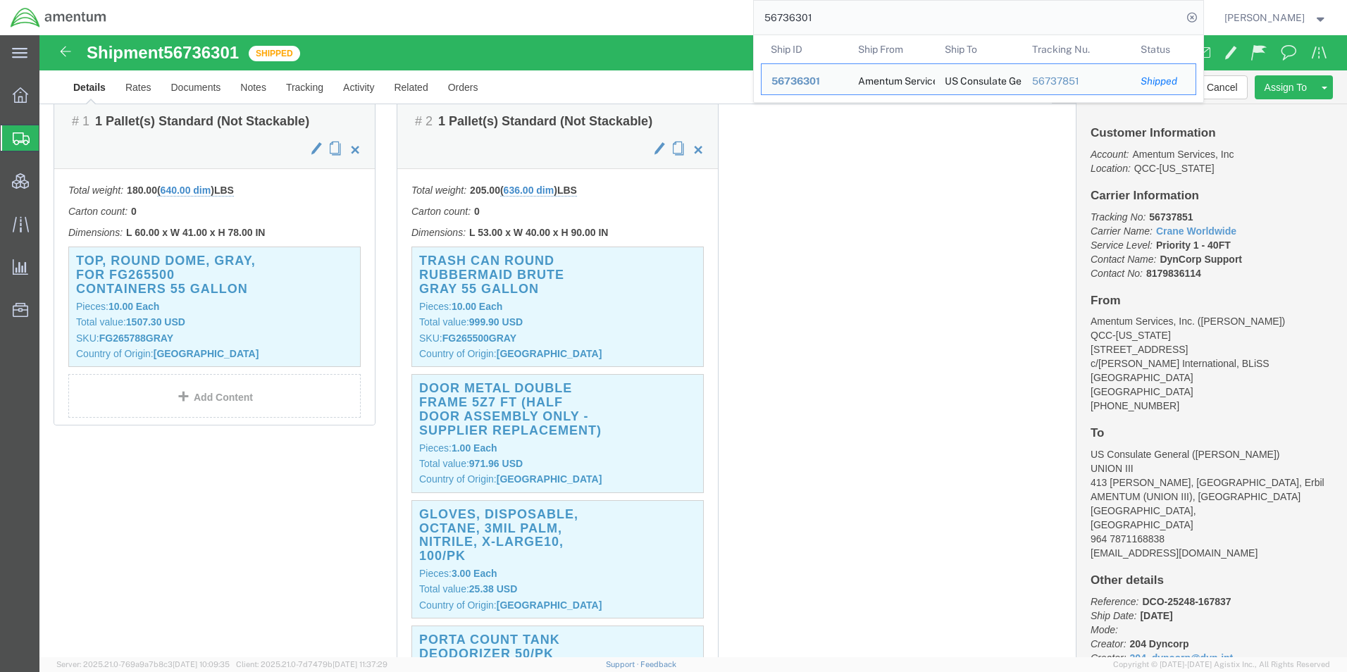
click at [795, 23] on input "56736301" at bounding box center [968, 18] width 428 height 34
paste input "785"
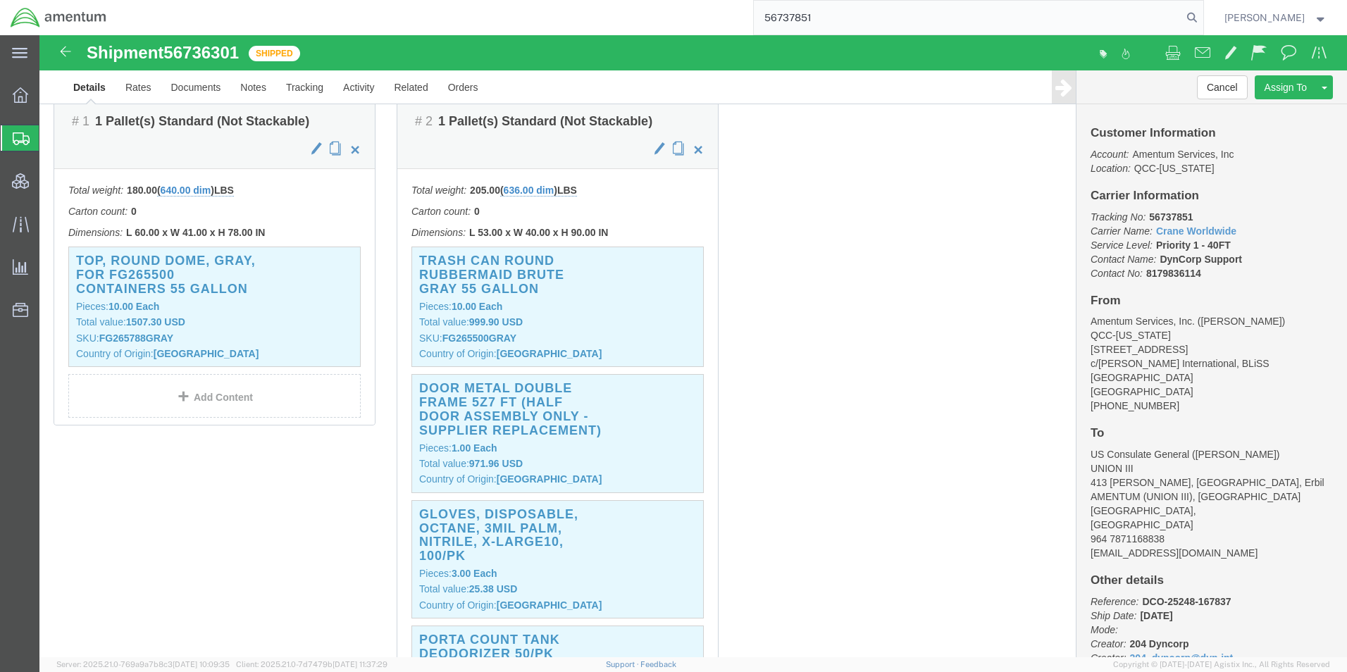
type input "56737851"
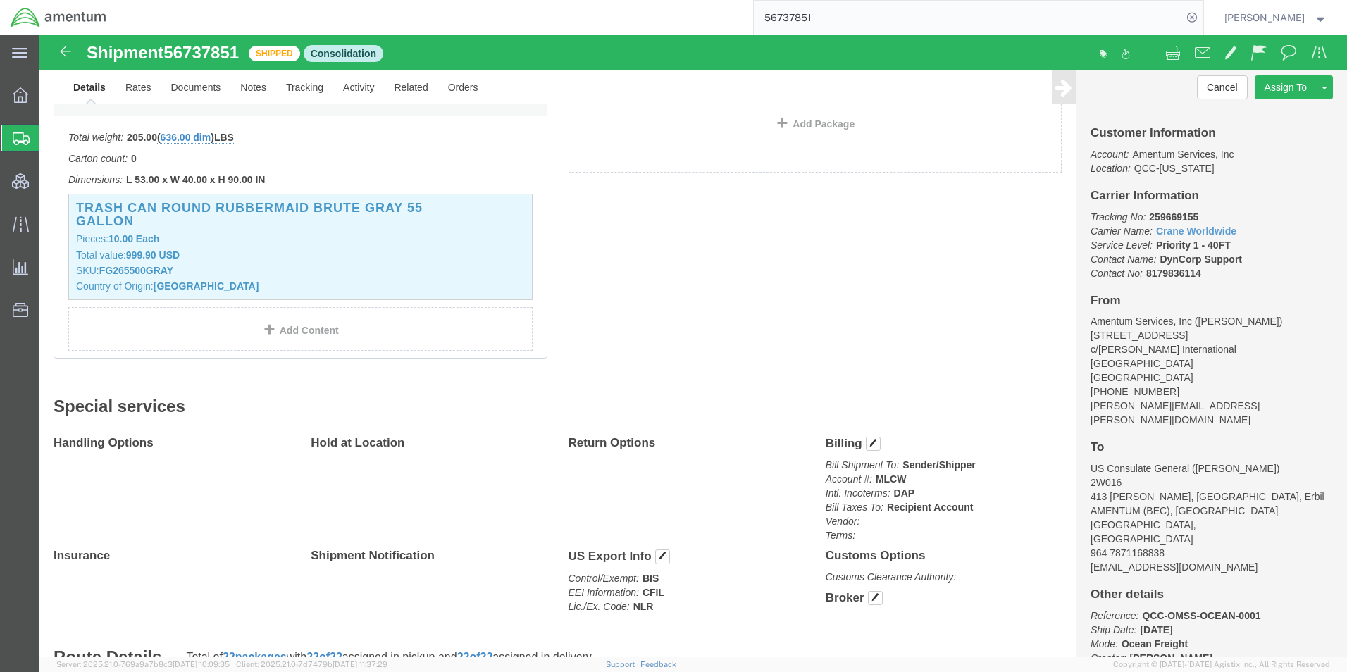
scroll to position [4367, 0]
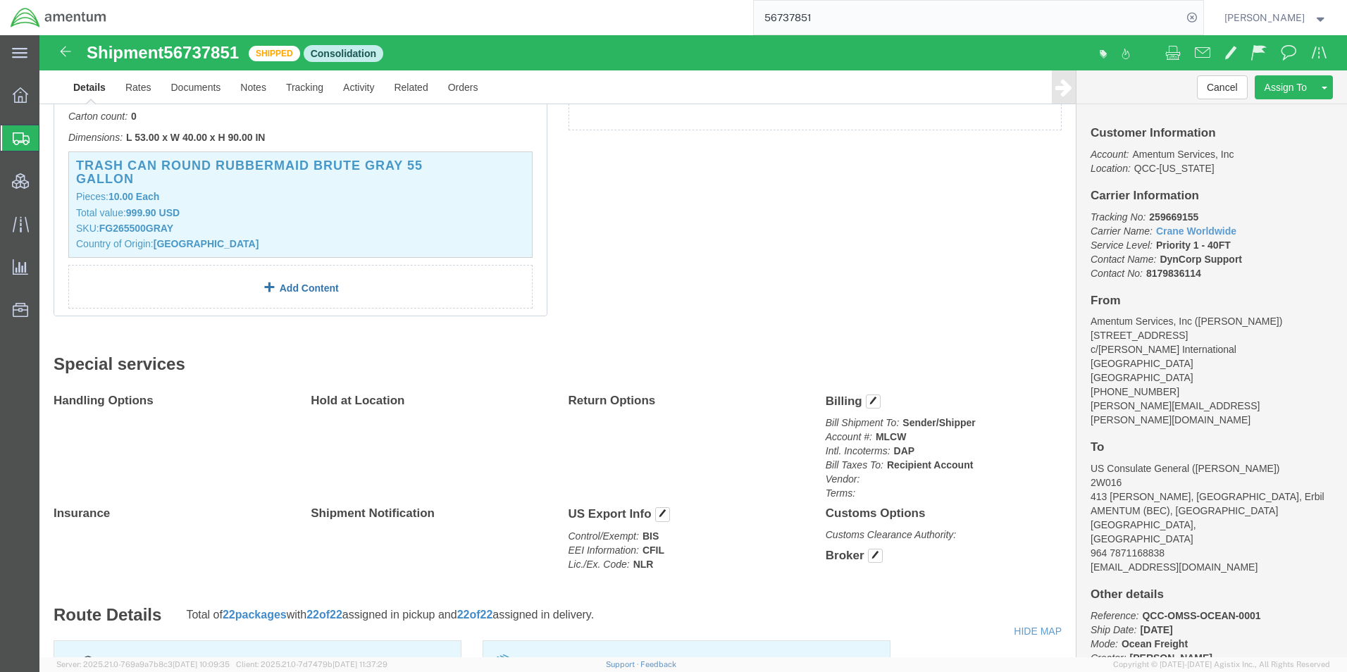
click link "Add Content"
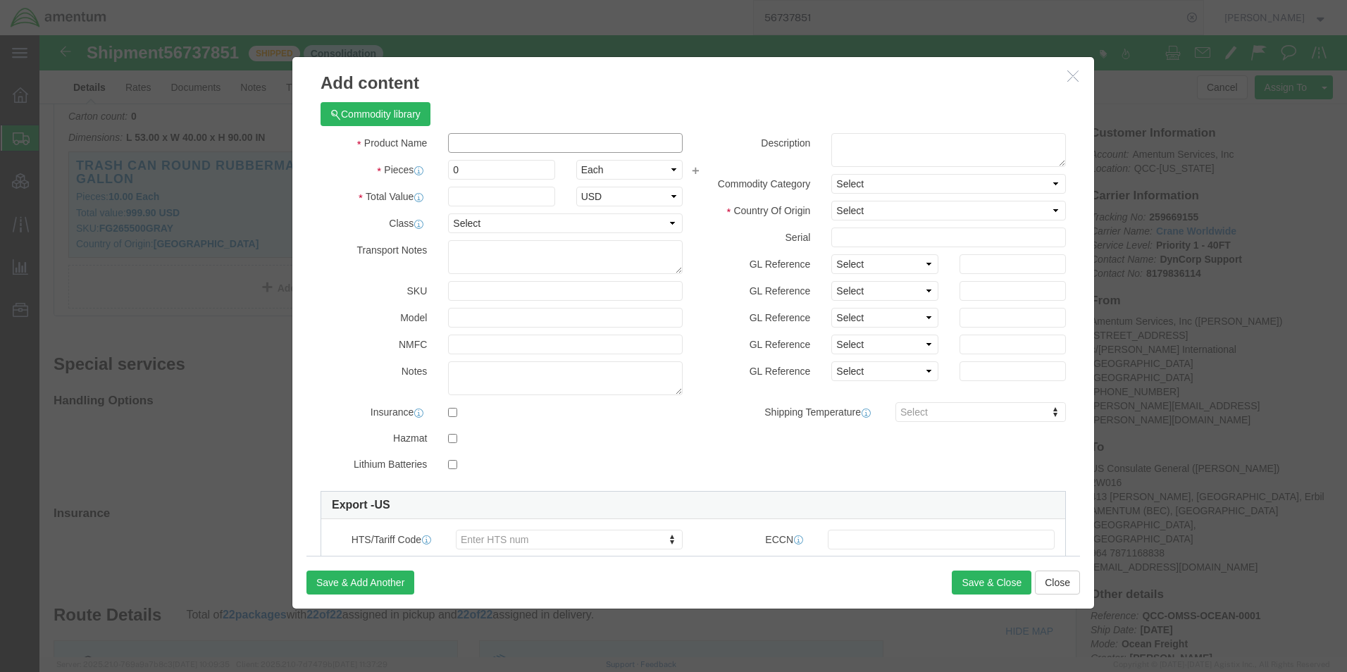
click input "text"
paste input "PORTA COUNT TANK DEODORIZER 50/PK"
type input "PORTA COUNT TANK DEODORIZER 50/PK"
click input "0"
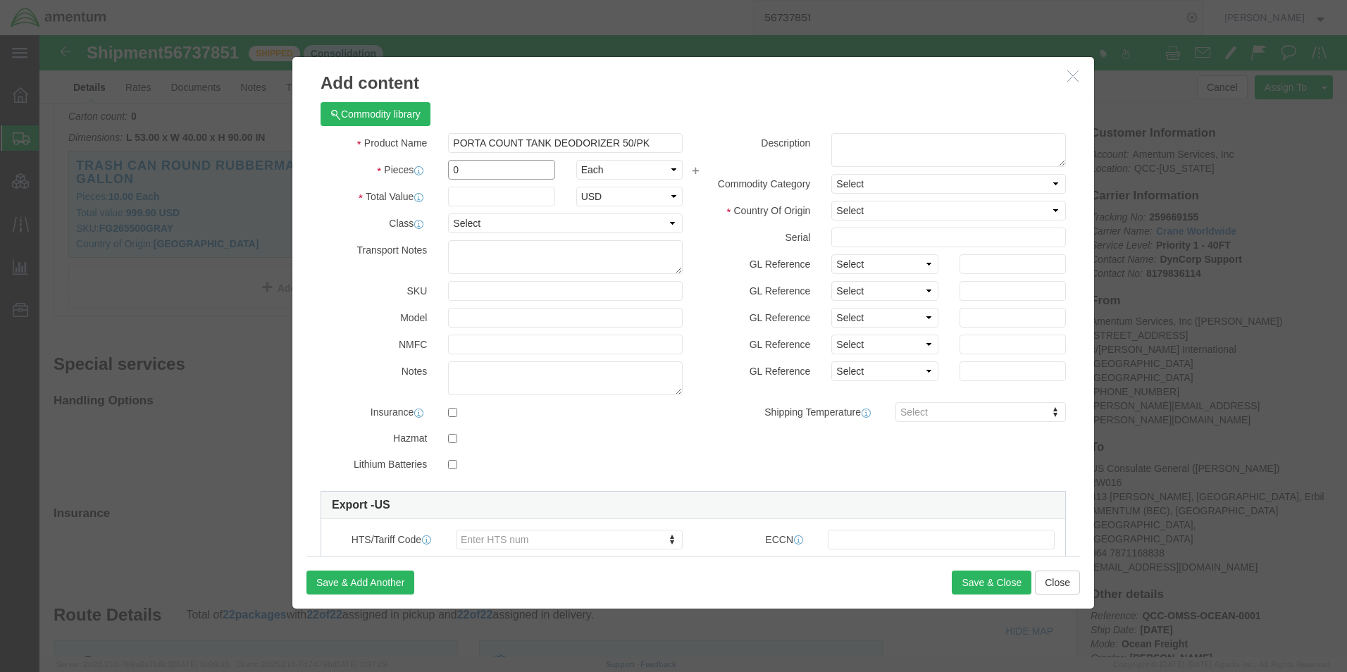
drag, startPoint x: 439, startPoint y: 133, endPoint x: 378, endPoint y: 132, distance: 60.6
click div "Pieces 0 Select Bag Barrels 100Board Feet Bottle Box Blister Pack Carats Can Ca…"
type input "2"
type input "112"
select select "USD"
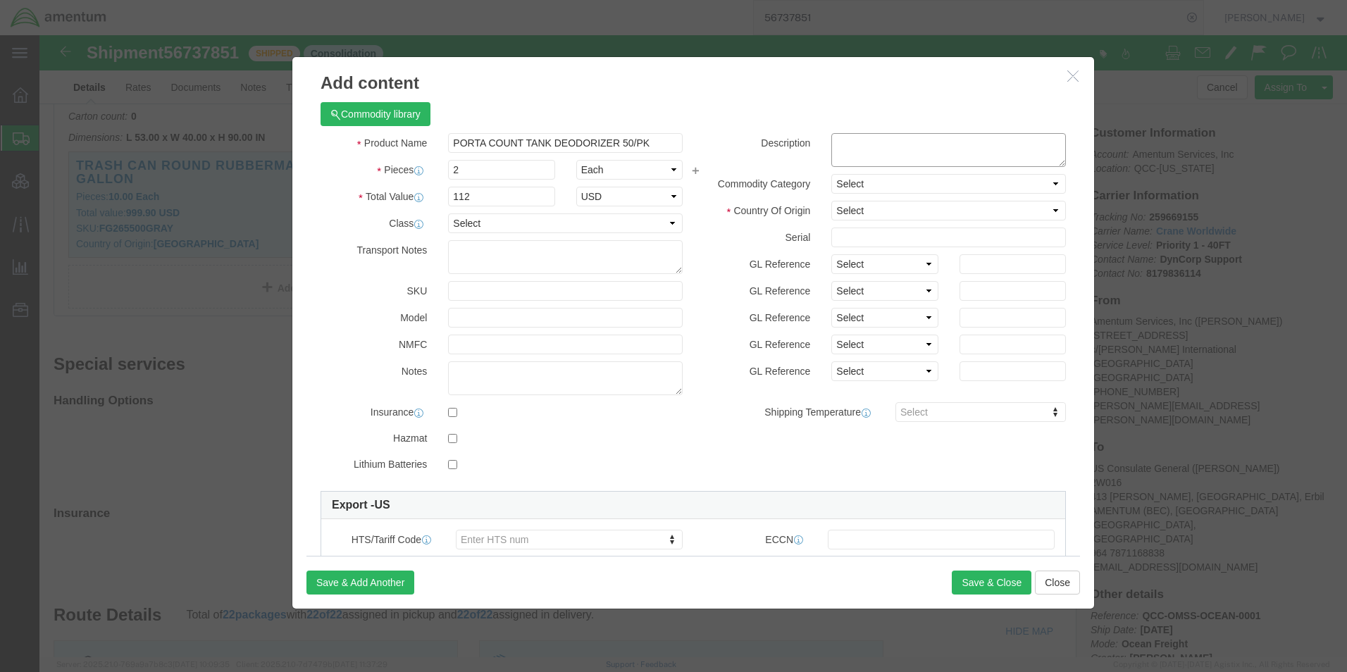
click textarea
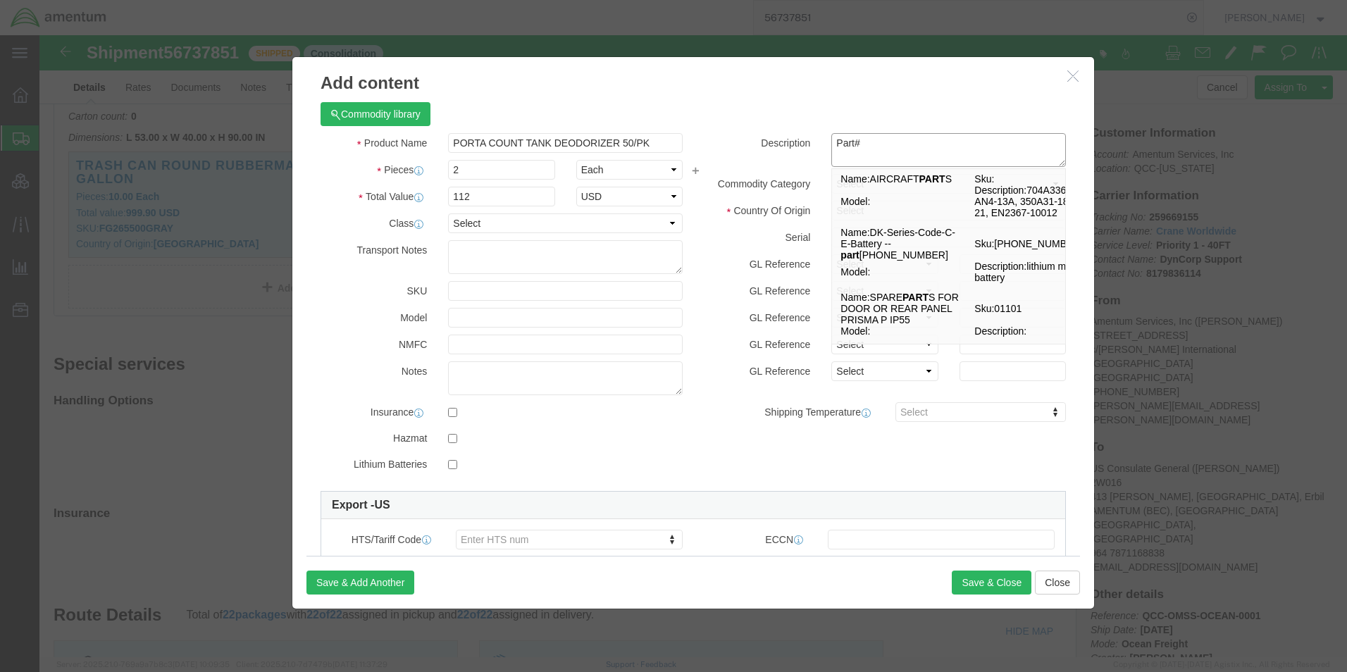
paste textarea "B00WT81AD2"
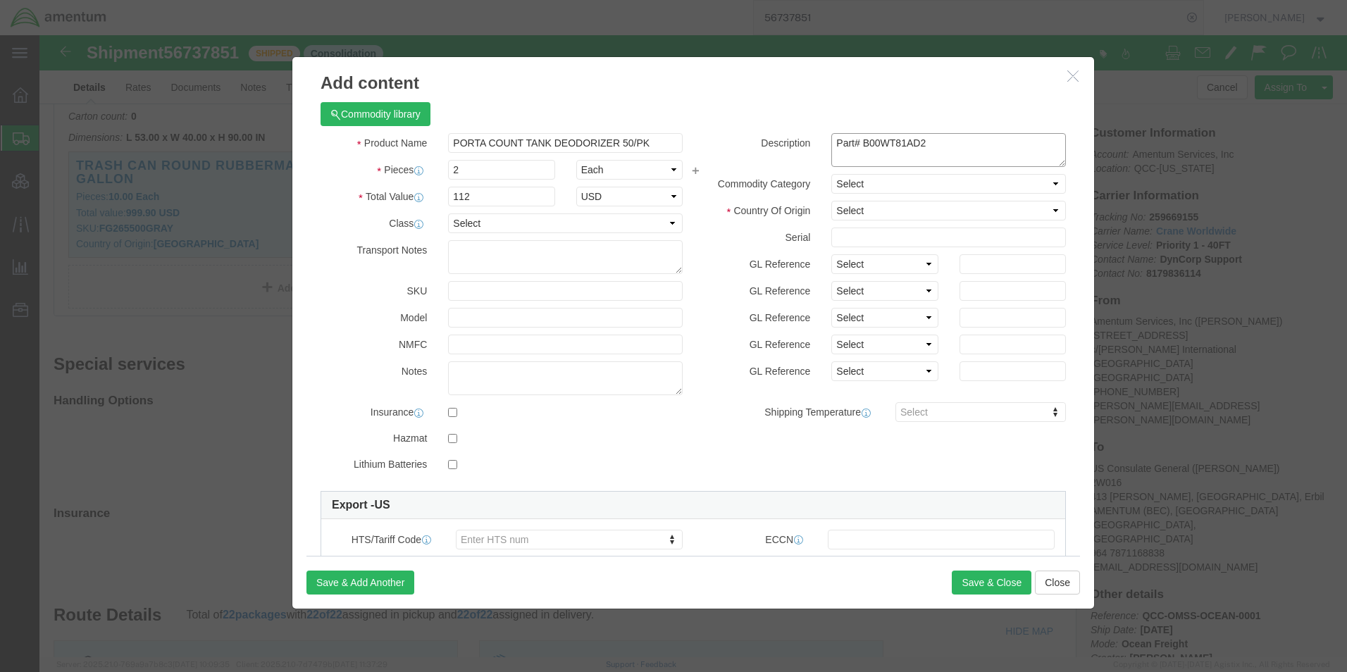
type textarea "Part# B00WT81AD2"
click select "Select Afghanistan Åland Islands Albania Algeria American Samoa Andorra Angola …"
select select "US"
click select "Select Afghanistan Åland Islands Albania Algeria American Samoa Andorra Angola …"
click div "Product Name PORTA COUNT TANK DEODORIZER 50/PK Pieces 2 Select Bag Barrels 100B…"
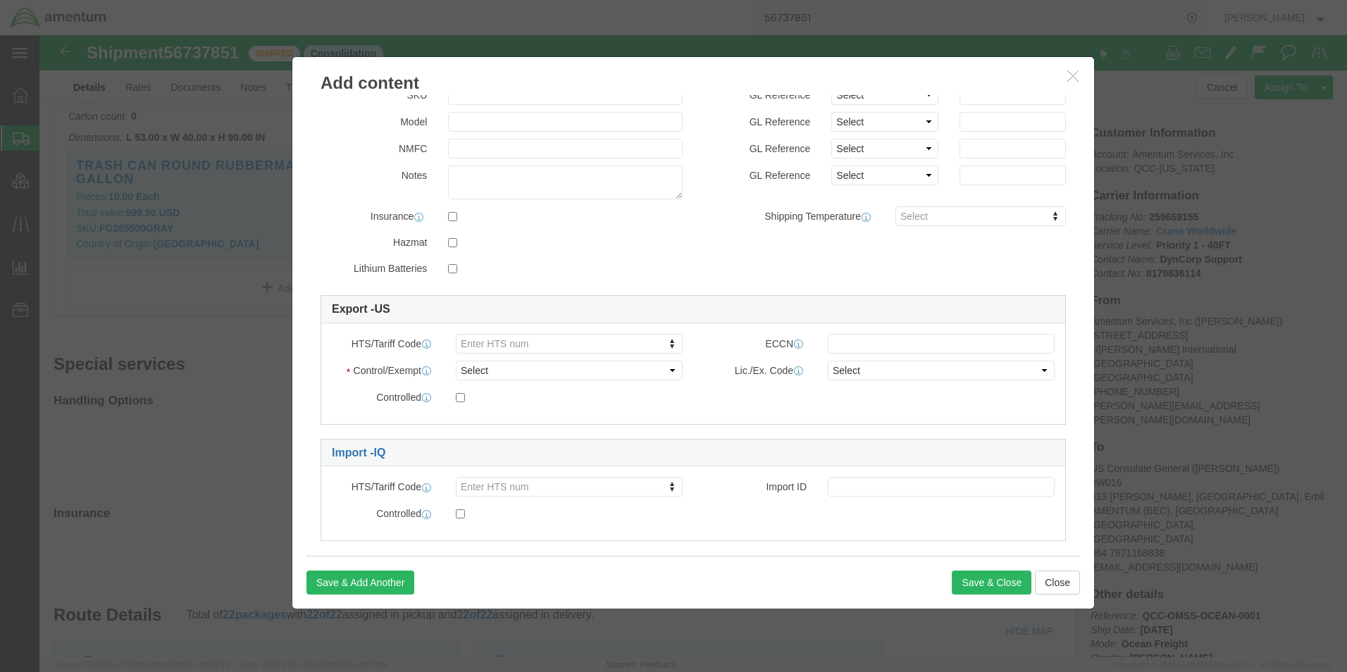
scroll to position [213, 0]
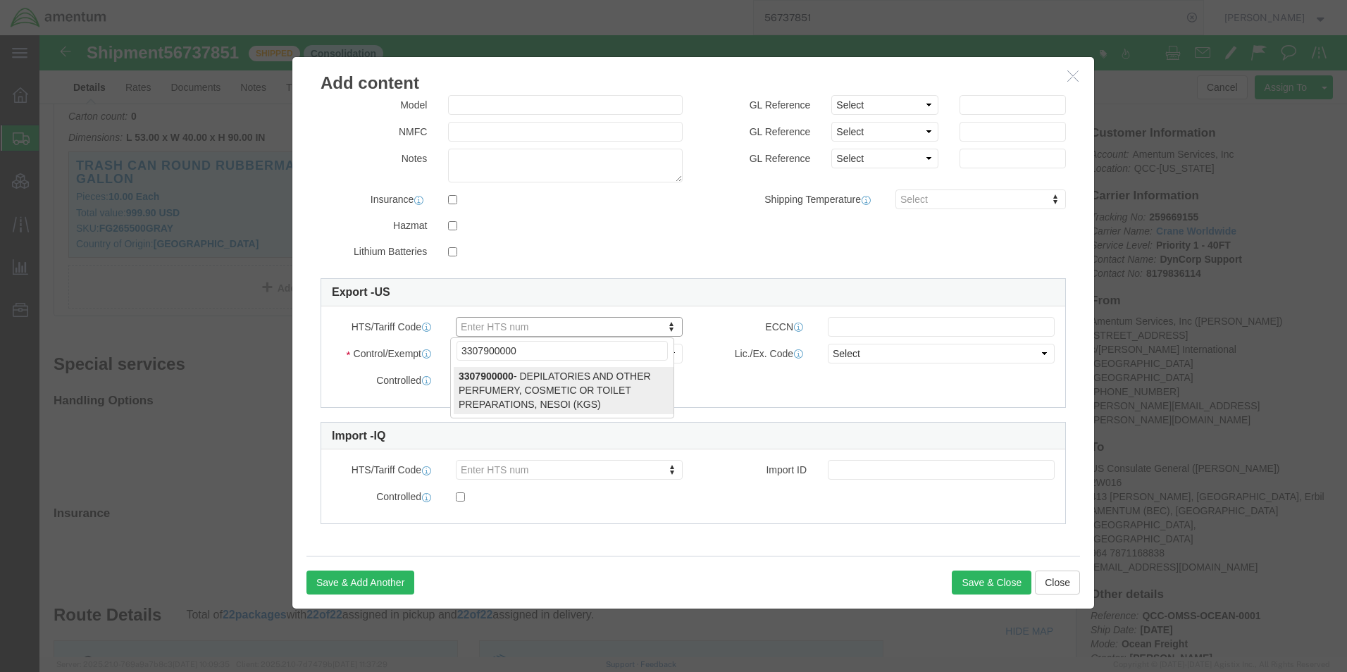
type input "3307900000"
select select "KGS"
type input "3307900000"
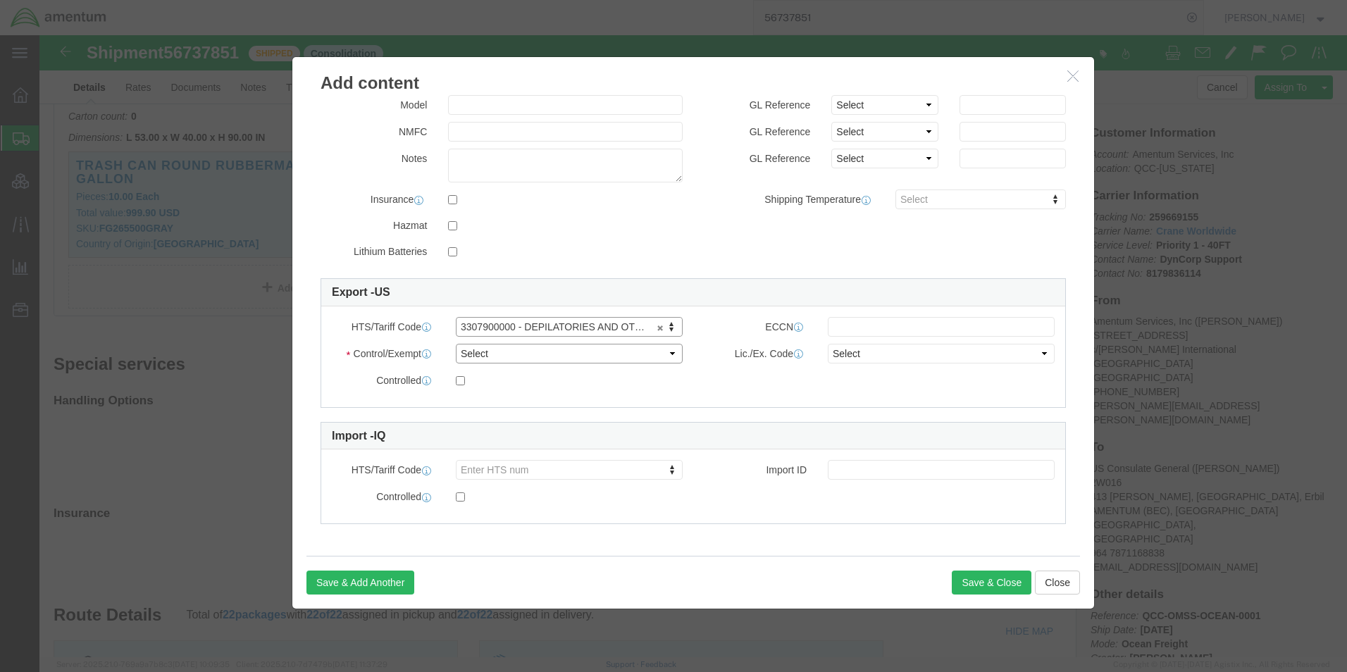
click select "Select ATF BIS DEA EPA FDA FTR ITAR OFAC Other (OPA)"
select select "BIS"
click select "Select ATF BIS DEA EPA FDA FTR ITAR OFAC Other (OPA)"
click input "text"
type input "EAR99"
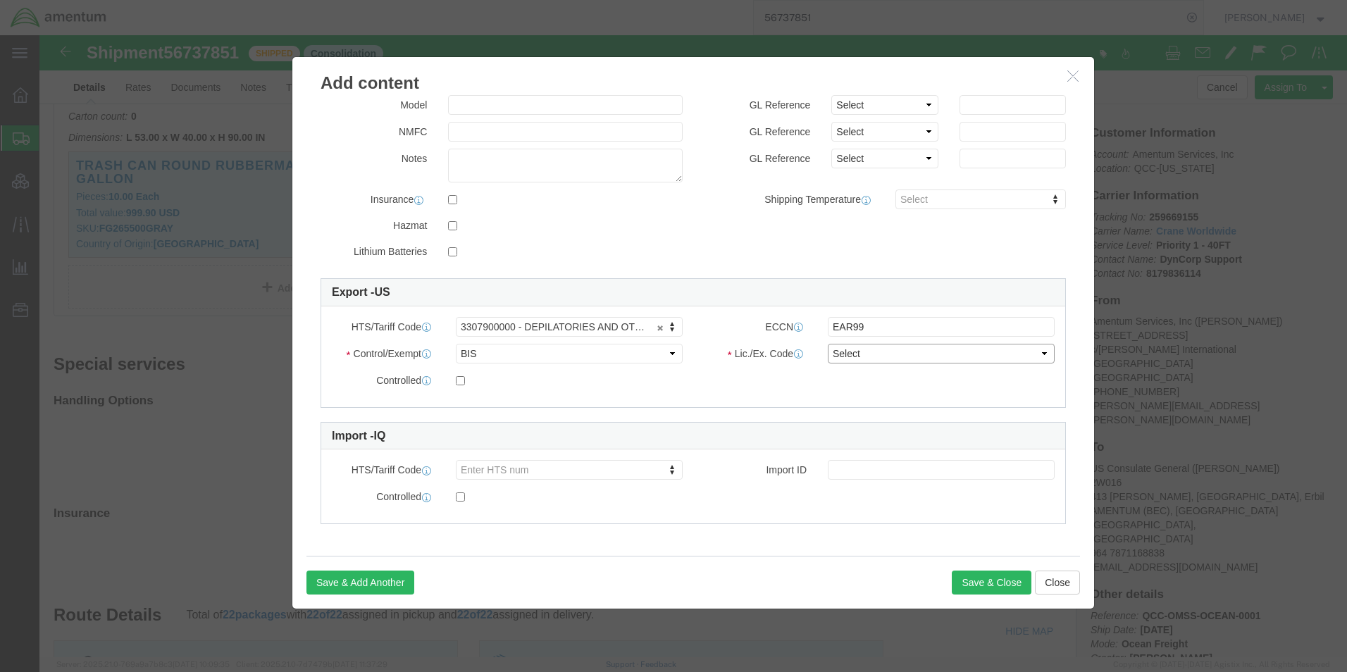
click select "Select AGR-Agricultural APP-Computers APR-Additional Permissive Exports AVS-Air…"
select select "NLR"
click select "Select AGR-Agricultural APP-Computers APR-Additional Permissive Exports AVS-Air…"
click button "Save & Close"
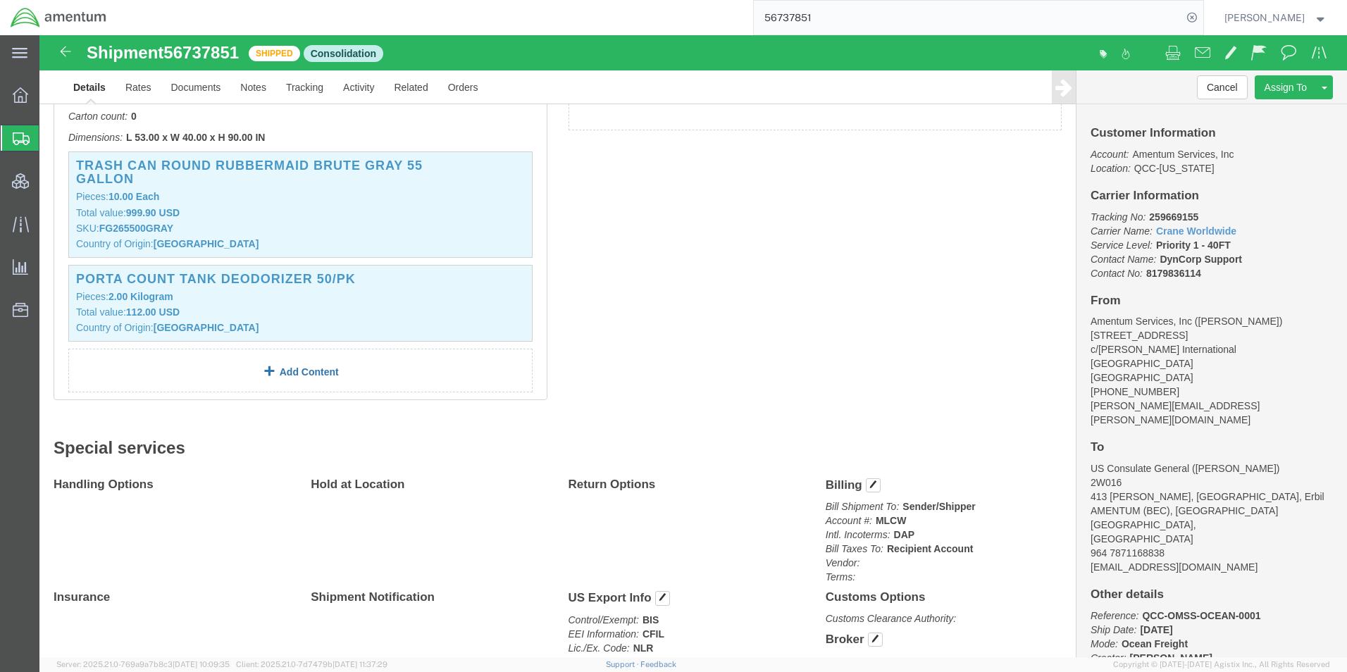
click link "Add Content"
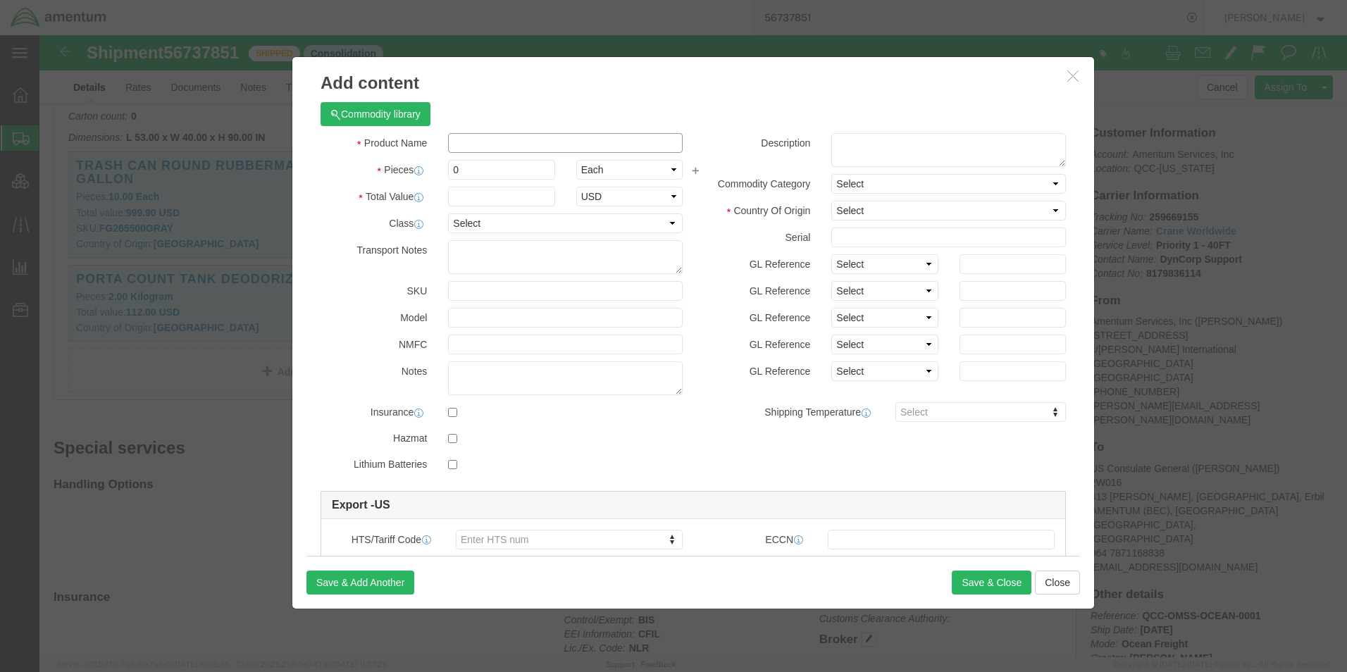
click input "text"
paste input "GLOVES, DISPOSABLE, OCTANE, 3MIL PALM, NITRILE, X-LARGE10, 100/PK"
type input "GLOVES, DISPOSABLE, OCTANE, 3MIL PALM, NITRILE, X-LARGE10, 100/PK"
click textarea
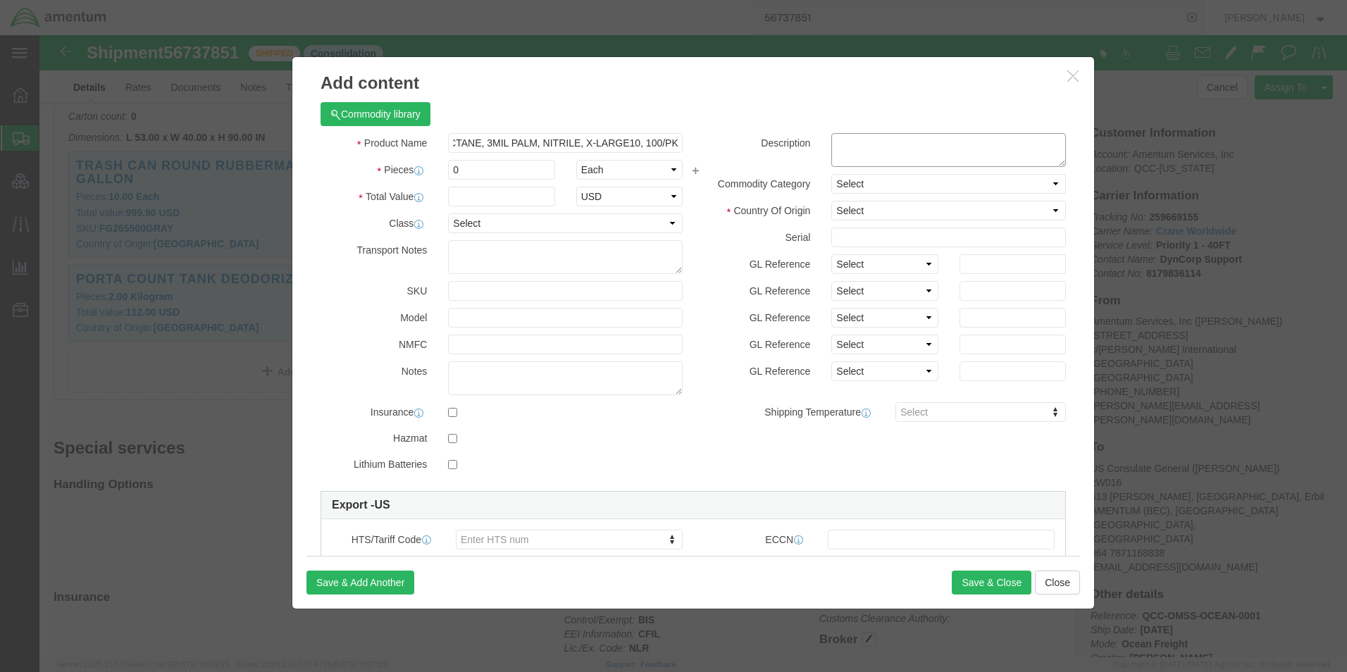
scroll to position [0, 0]
click textarea
paste textarea "63-230PF/XL"
type textarea "Part# 63-230PF/XL"
click input "0"
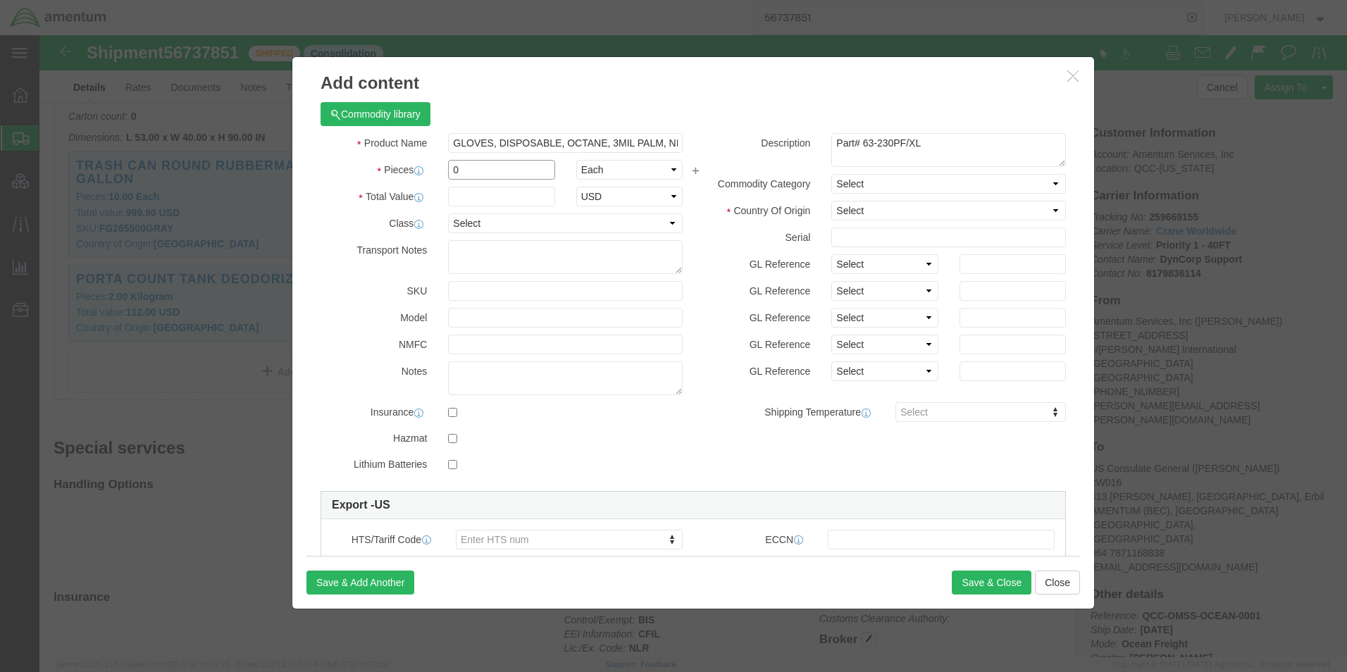
drag, startPoint x: 427, startPoint y: 136, endPoint x: 368, endPoint y: 126, distance: 60.0
click div "Pieces 0 Select Bag Barrels 100Board Feet Bottle Box Blister Pack Carats Can Ca…"
type input "3"
drag, startPoint x: 431, startPoint y: 138, endPoint x: 379, endPoint y: 127, distance: 53.2
click div "Pieces 3 Select Bag Barrels 100Board Feet Bottle Box Blister Pack Carats Can Ca…"
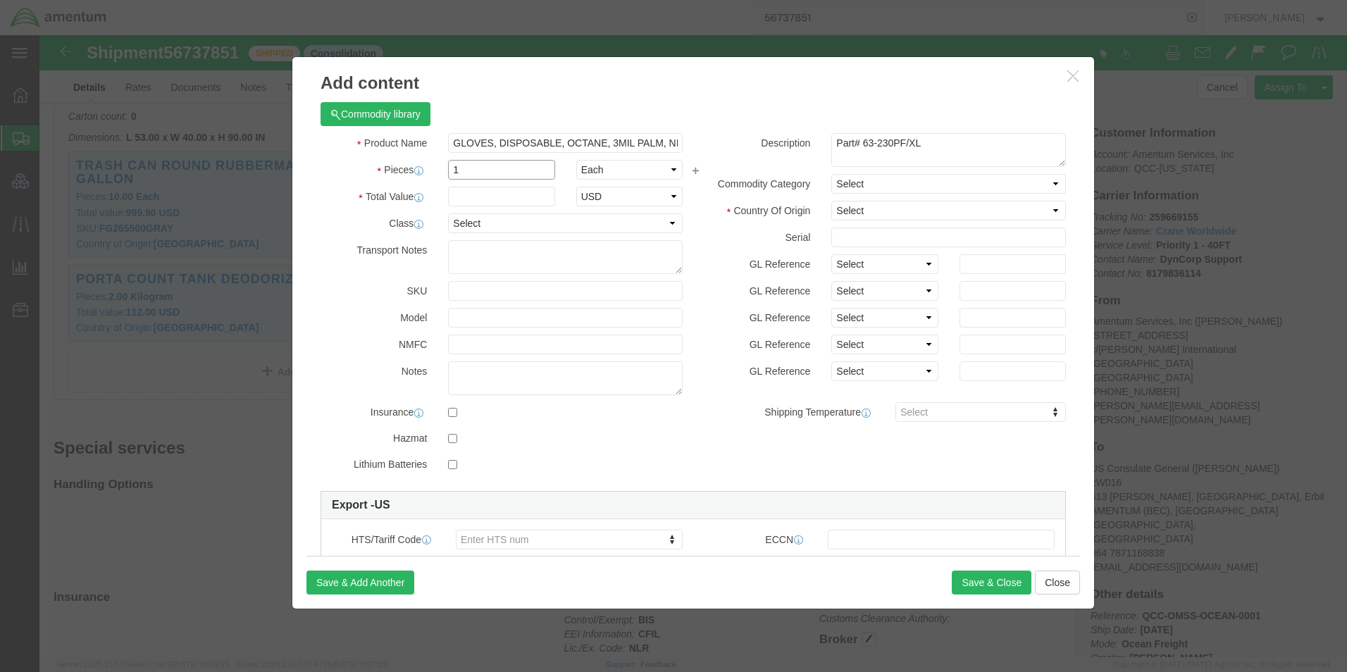
type input "1"
type input "8.46"
type input "3"
type input "25.38"
click select "Select Afghanistan Åland Islands Albania Algeria American Samoa Andorra Angola …"
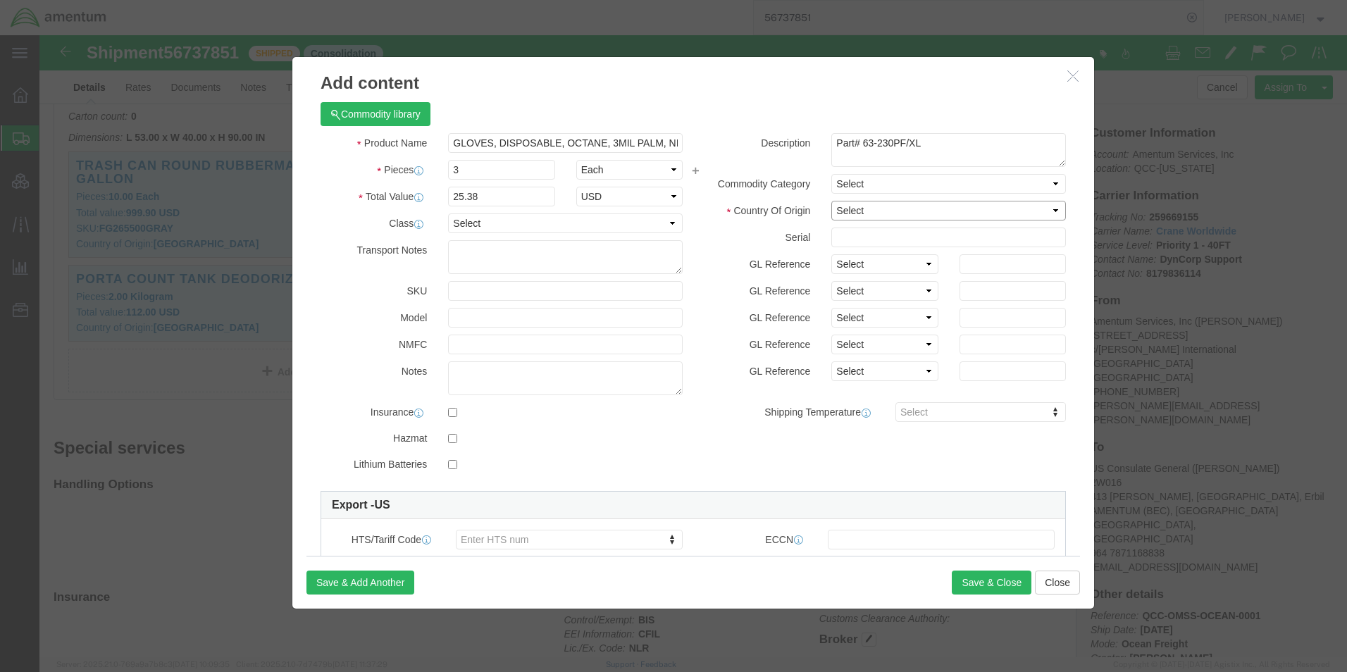
select select "US"
click select "Select Afghanistan Åland Islands Albania Algeria American Samoa Andorra Angola …"
click div "GL Reference Select Account Type Activity ID Airline Appointment Number ASN Bat…"
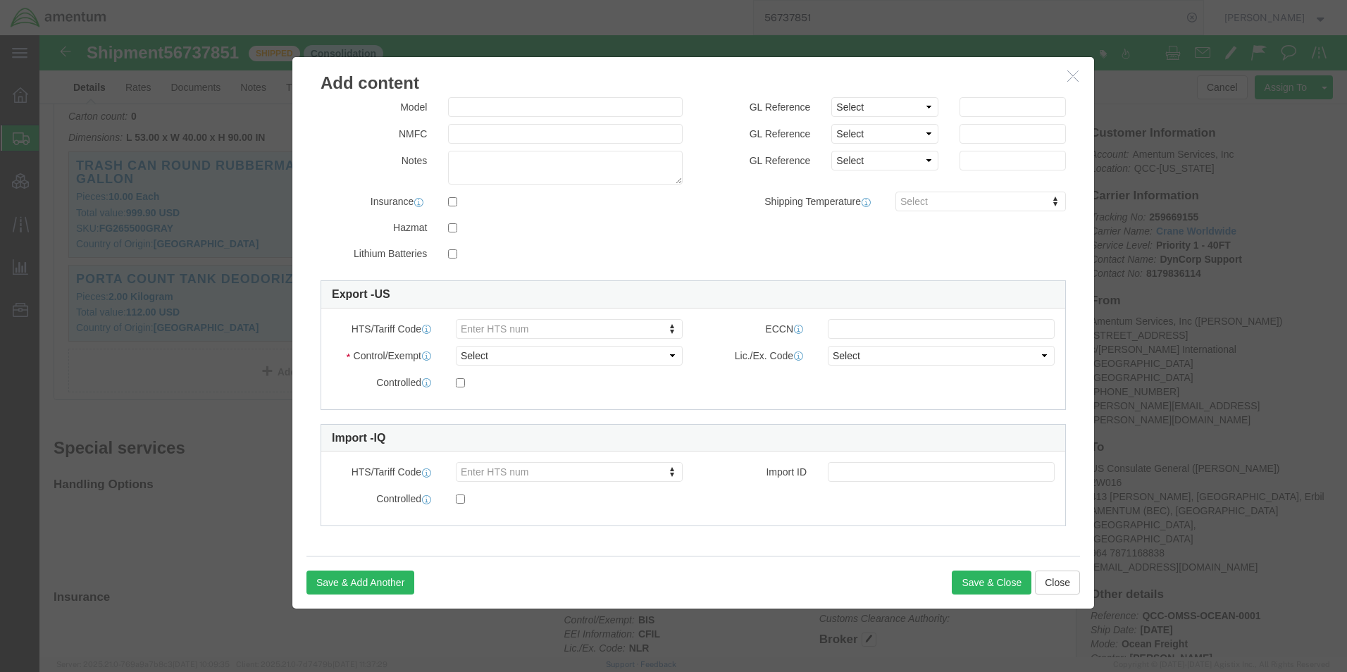
scroll to position [213, 0]
type input "4015191110"
click select "Select ATF BIS DEA EPA FDA FTR ITAR OFAC Other (OPA)"
select select "BIS"
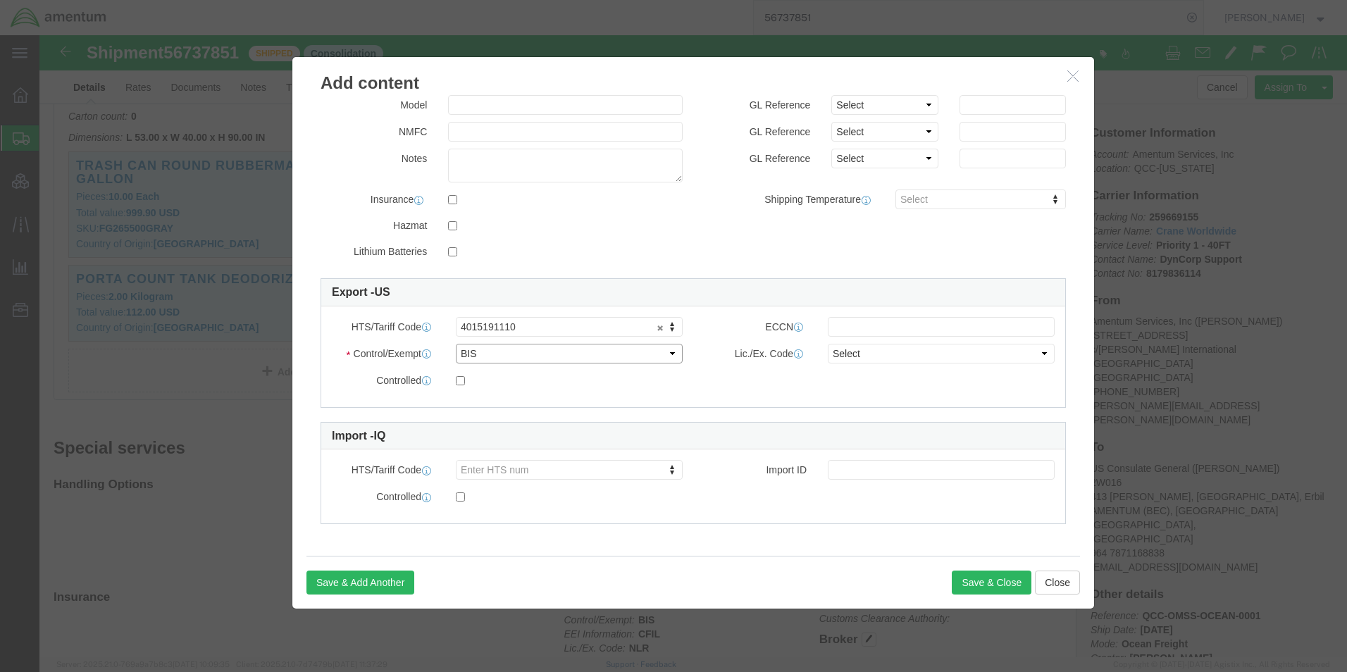
click select "Select ATF BIS DEA EPA FDA FTR ITAR OFAC Other (OPA)"
click input "text"
type input "EAR99"
click select "Select AGR-Agricultural APP-Computers APR-Additional Permissive Exports AVS-Air…"
select select "NLR"
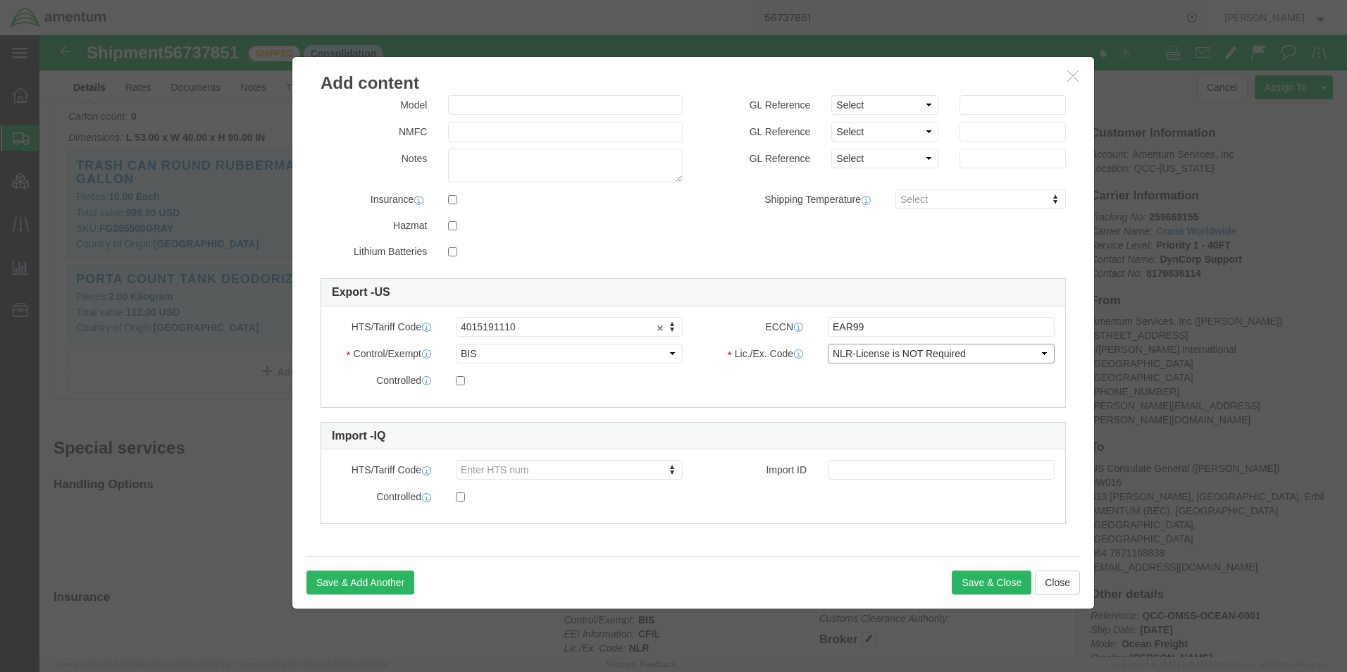
click select "Select AGR-Agricultural APP-Computers APR-Additional Permissive Exports AVS-Air…"
click button "Save & Close"
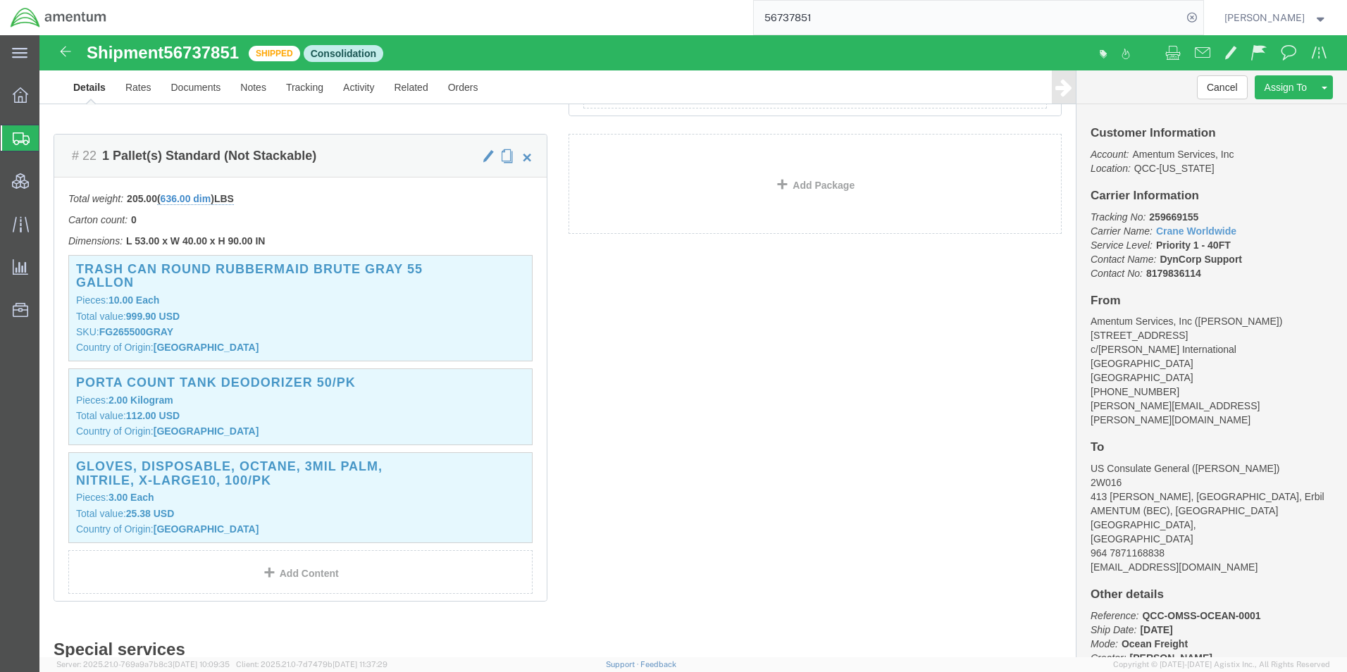
scroll to position [4227, 0]
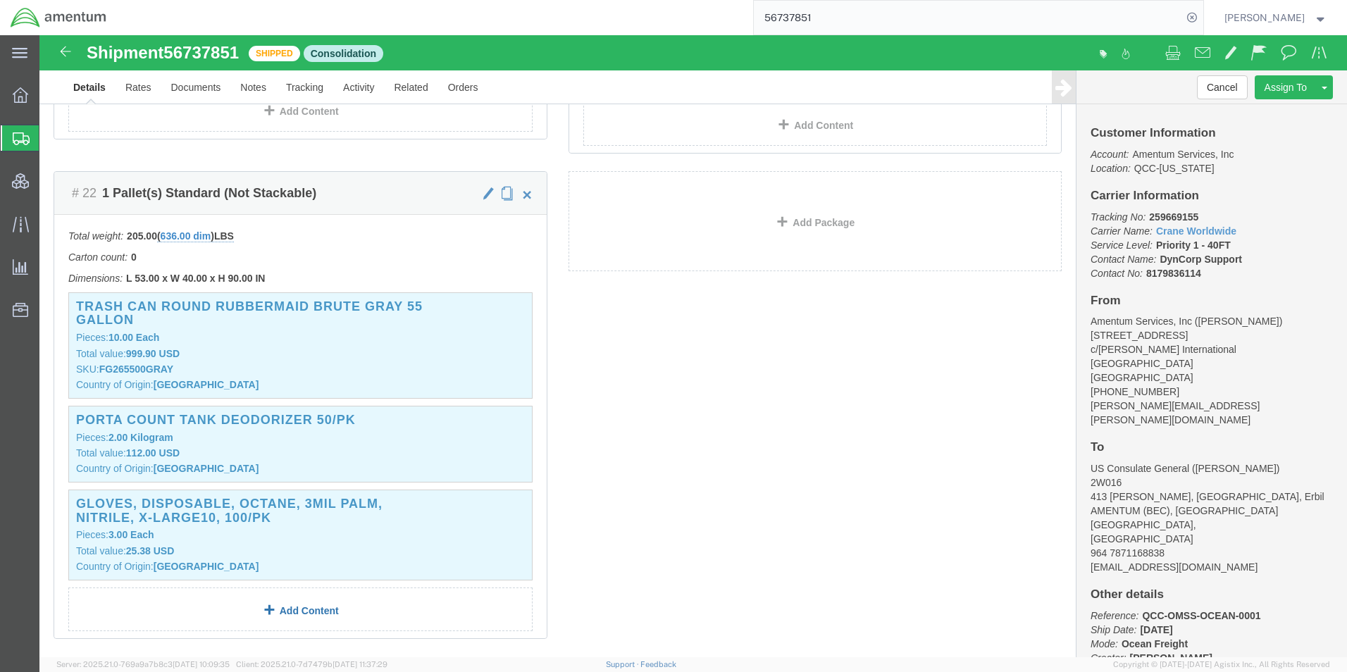
click link "Add Content"
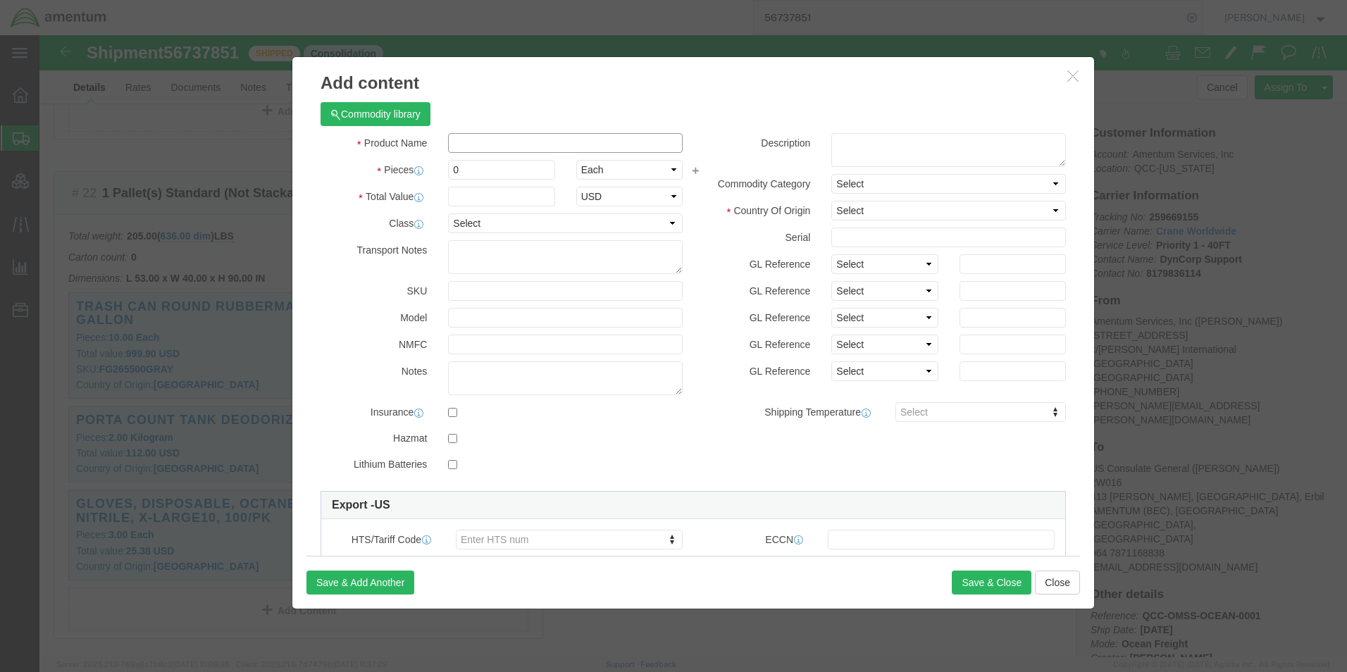
click input "text"
paste input "DOOR METAL DOUBLE FRAME 5Z7 FT"
type input "DOOR METAL DOUBLE FRAME 5Z7 FT (Replacement of half door only, supplier provide…"
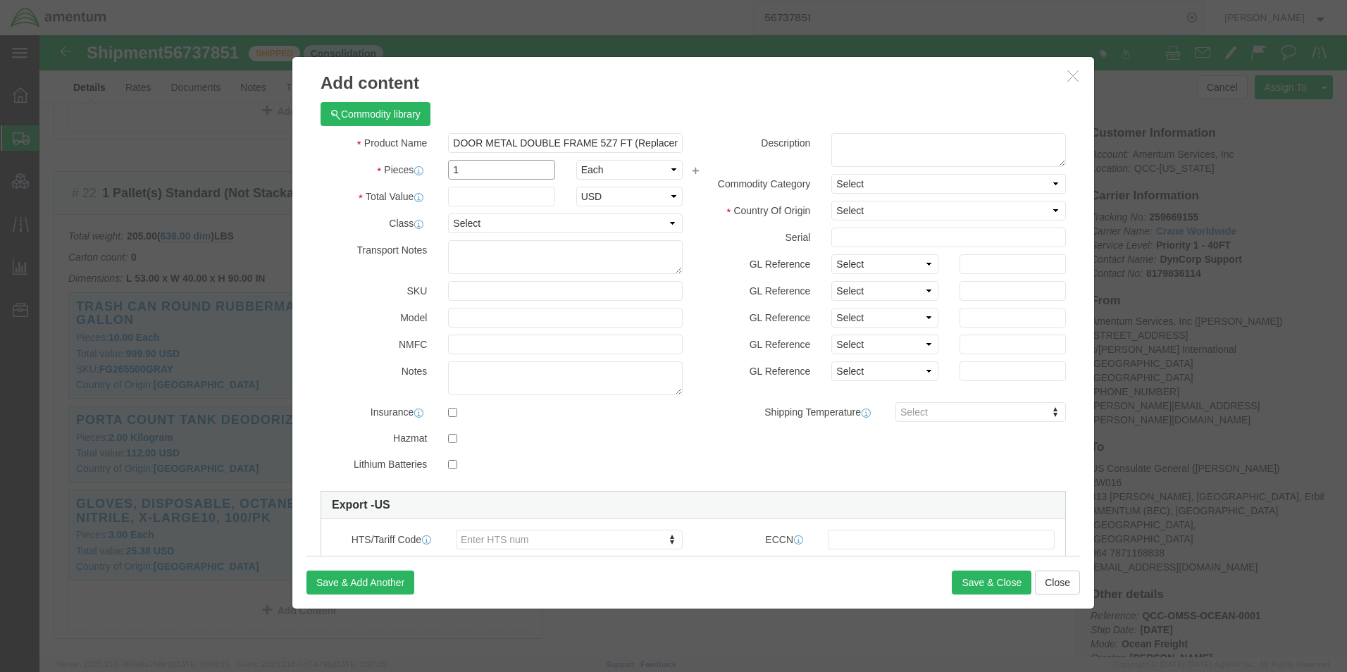
type input "1"
type input "2"
type input "1943.92"
type input "1"
type input "971.96"
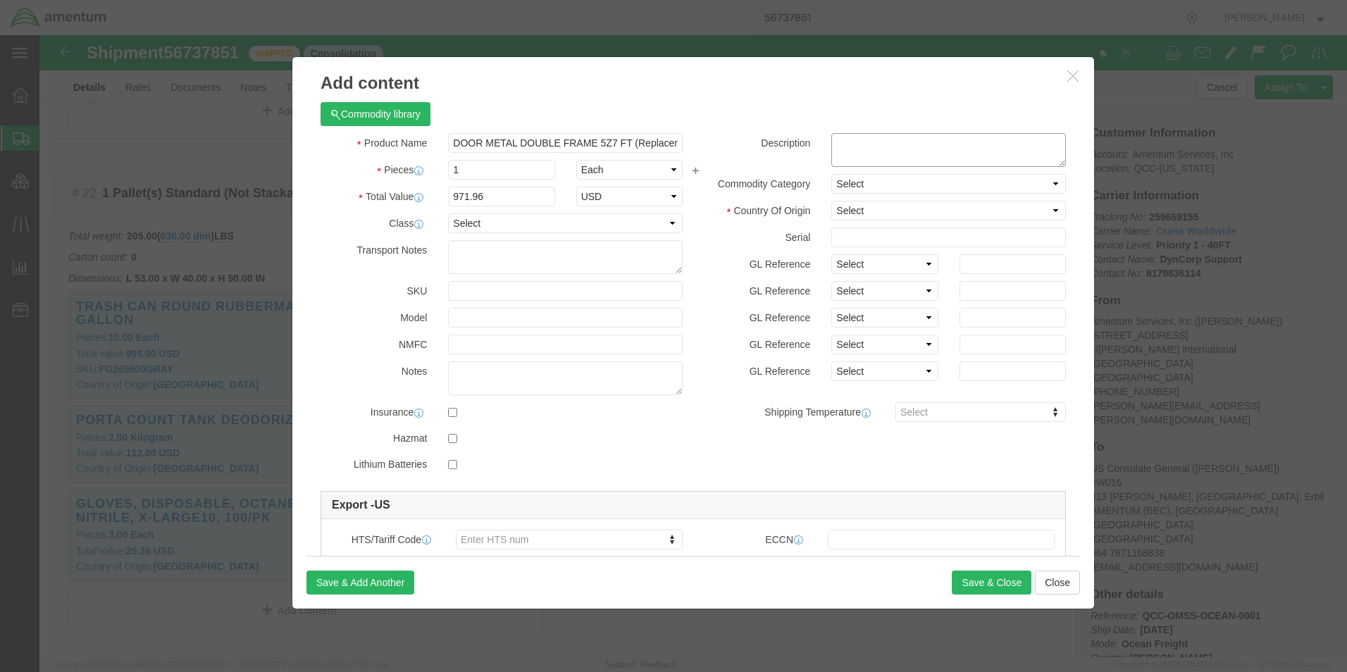
click textarea
paste textarea "LHRA2X30 IN"
type textarea "Part# LHRA2X30 IN"
click select "Select Afghanistan Åland Islands Albania Algeria American Samoa Andorra Angola …"
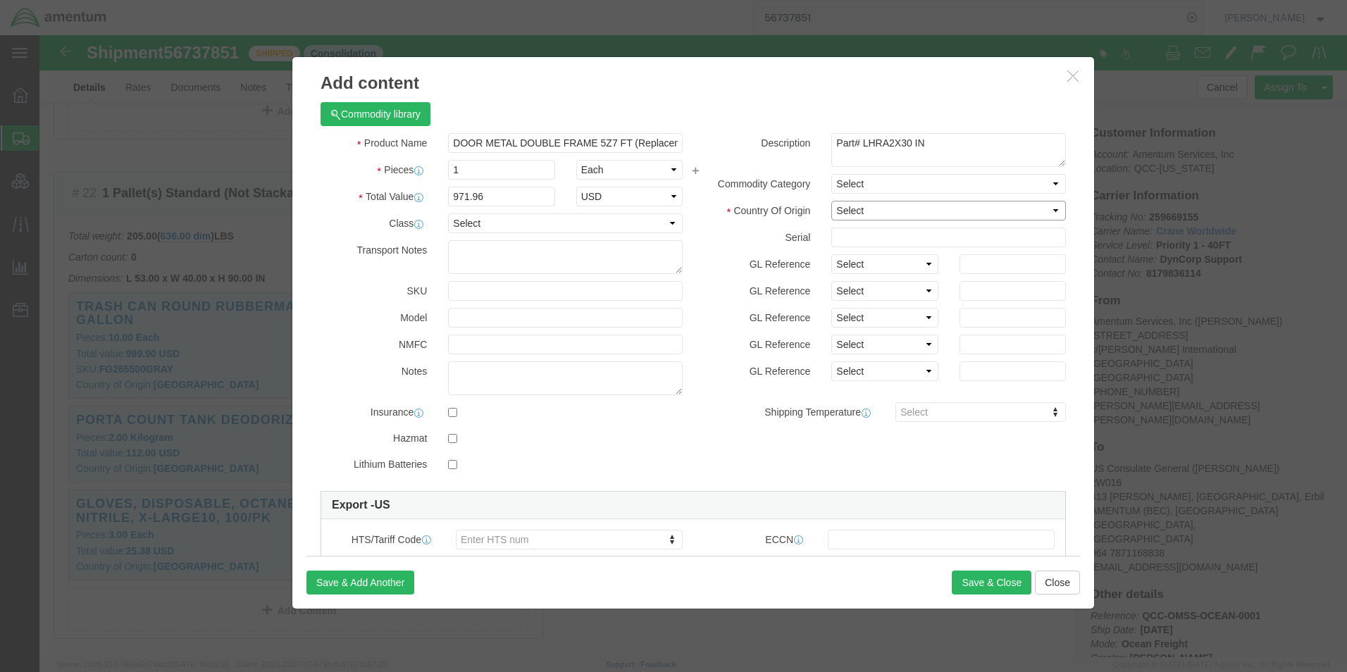
select select "US"
click select "Select Afghanistan Åland Islands Albania Algeria American Samoa Andorra Angola …"
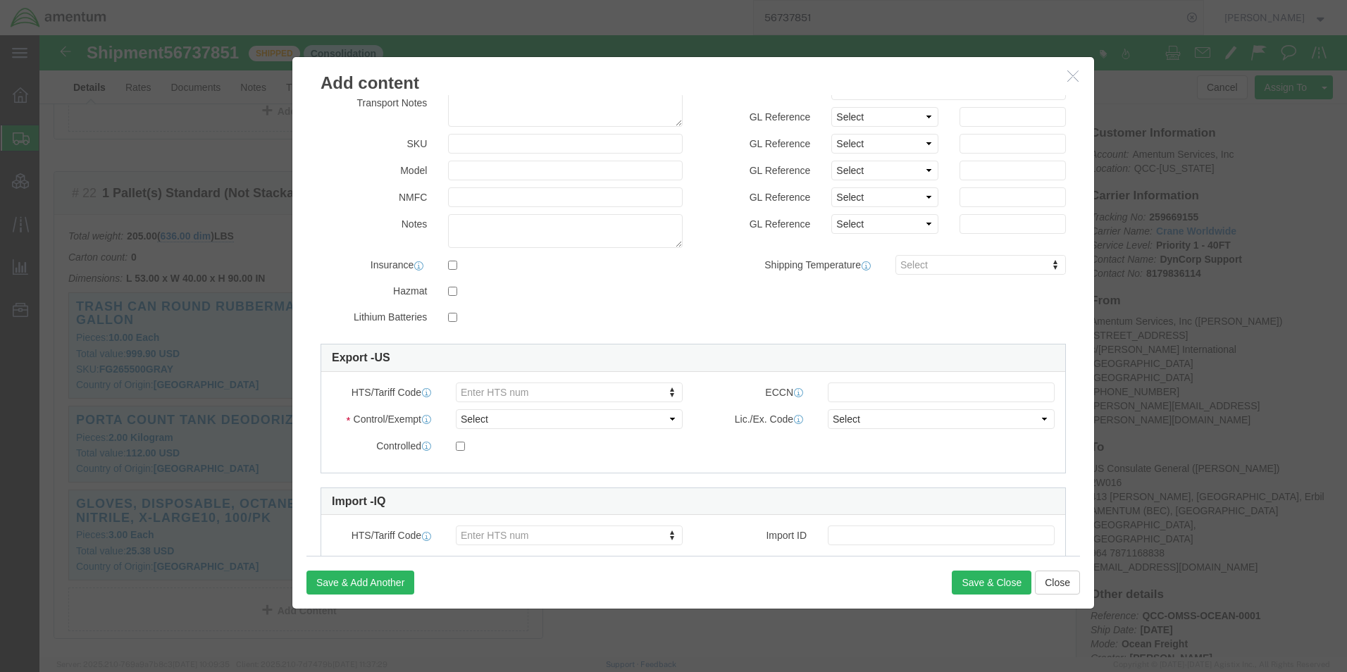
scroll to position [213, 0]
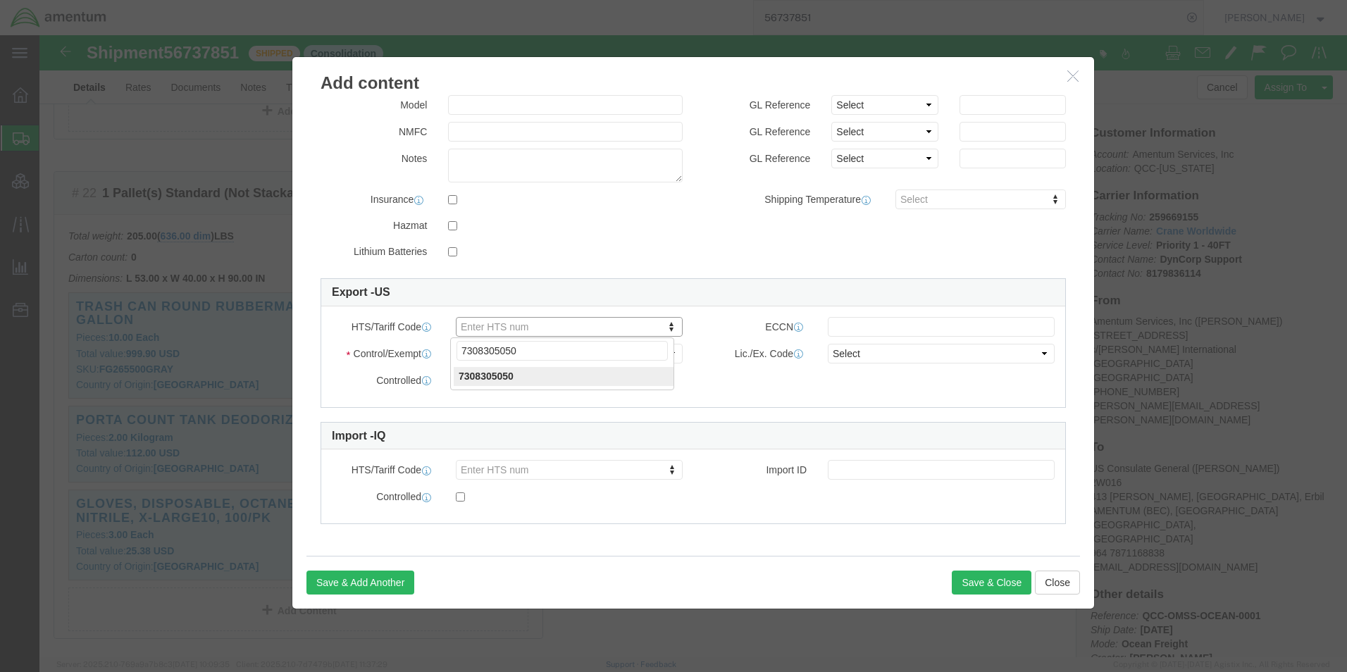
type input "7308305050"
click select "Select ATF BIS DEA EPA FDA FTR ITAR OFAC Other (OPA)"
select select "BIS"
click select "Select ATF BIS DEA EPA FDA FTR ITAR OFAC Other (OPA)"
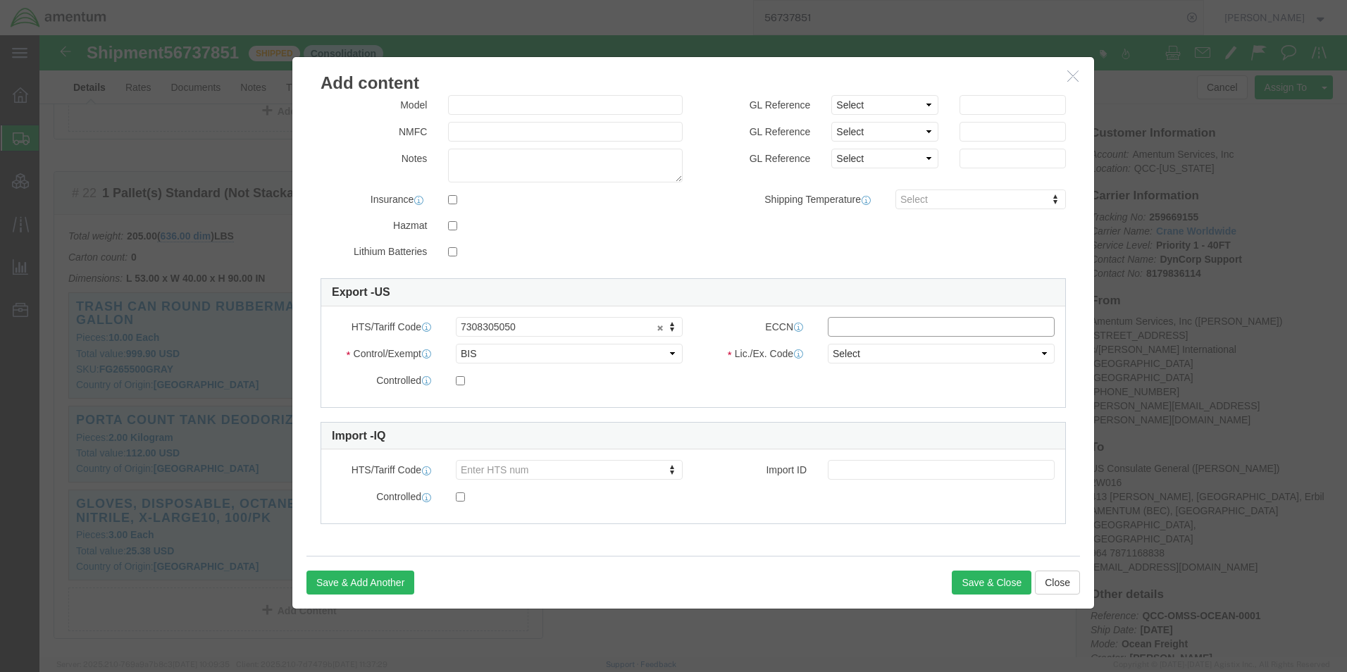
click input "text"
type input "EAR99"
click select "Select AGR-Agricultural APP-Computers APR-Additional Permissive Exports AVS-Air…"
select select "NLR"
click select "Select AGR-Agricultural APP-Computers APR-Additional Permissive Exports AVS-Air…"
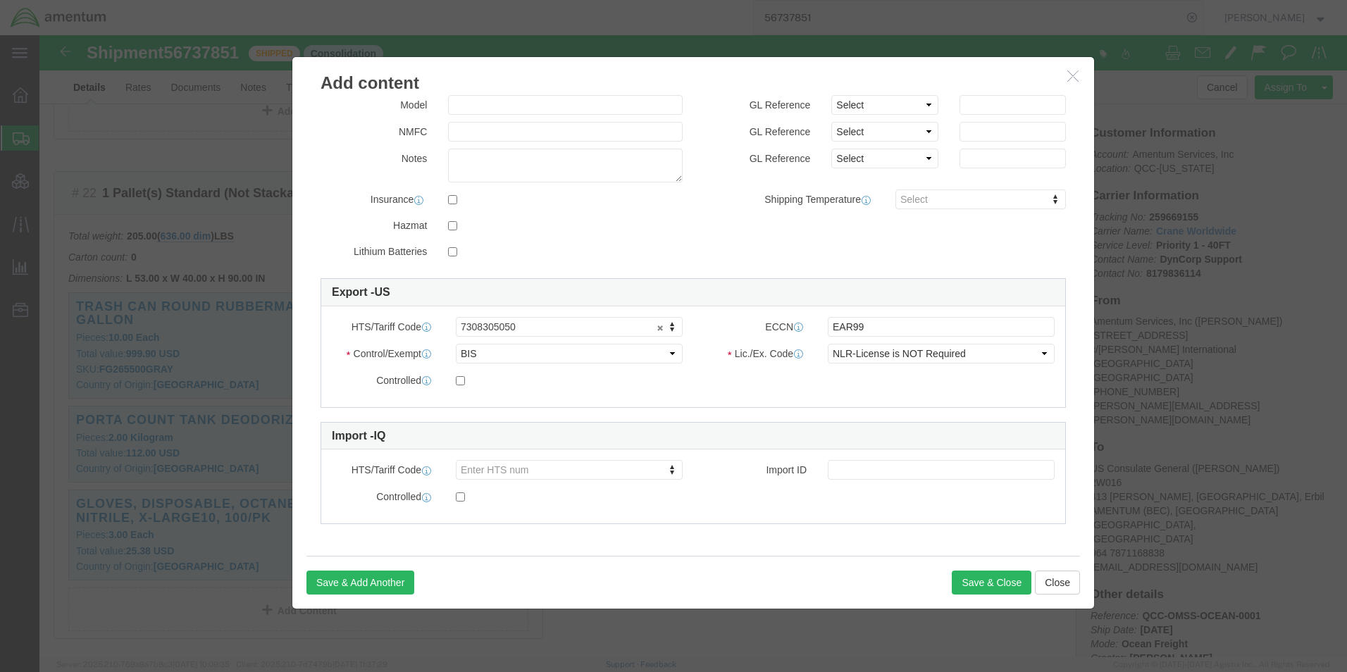
click div "Controlled"
click button "Save & Close"
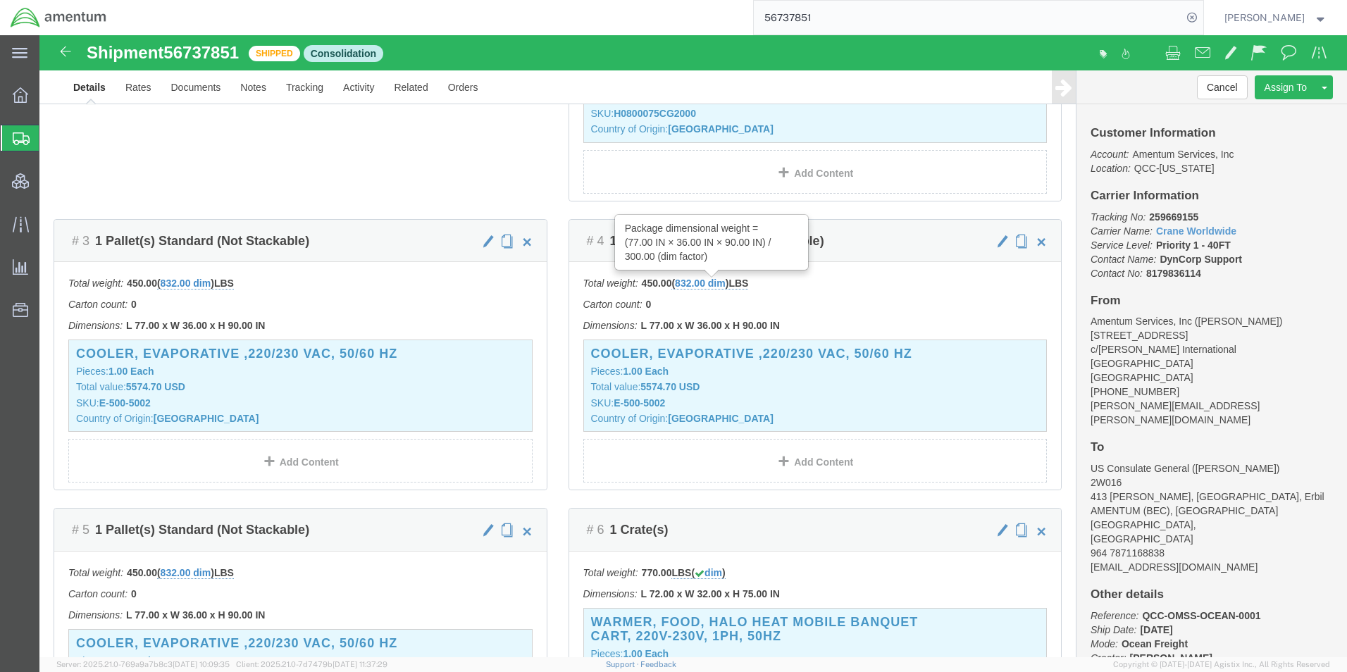
scroll to position [775, 0]
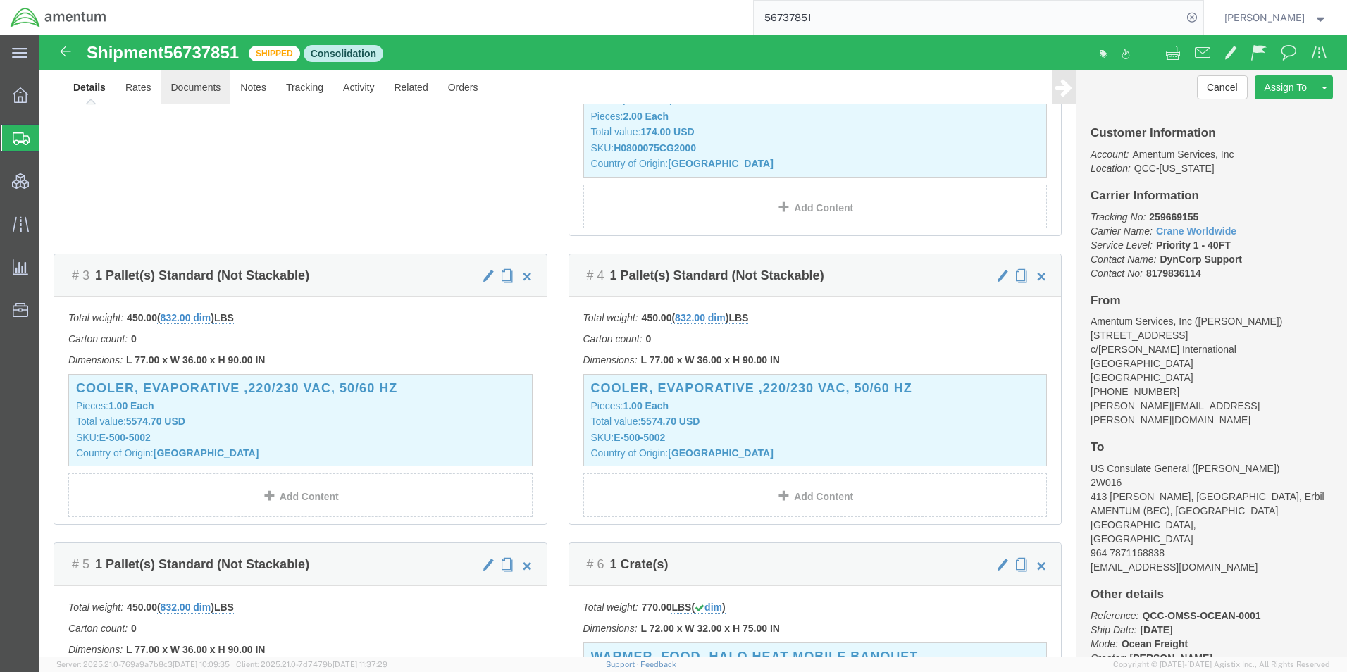
click link "Documents"
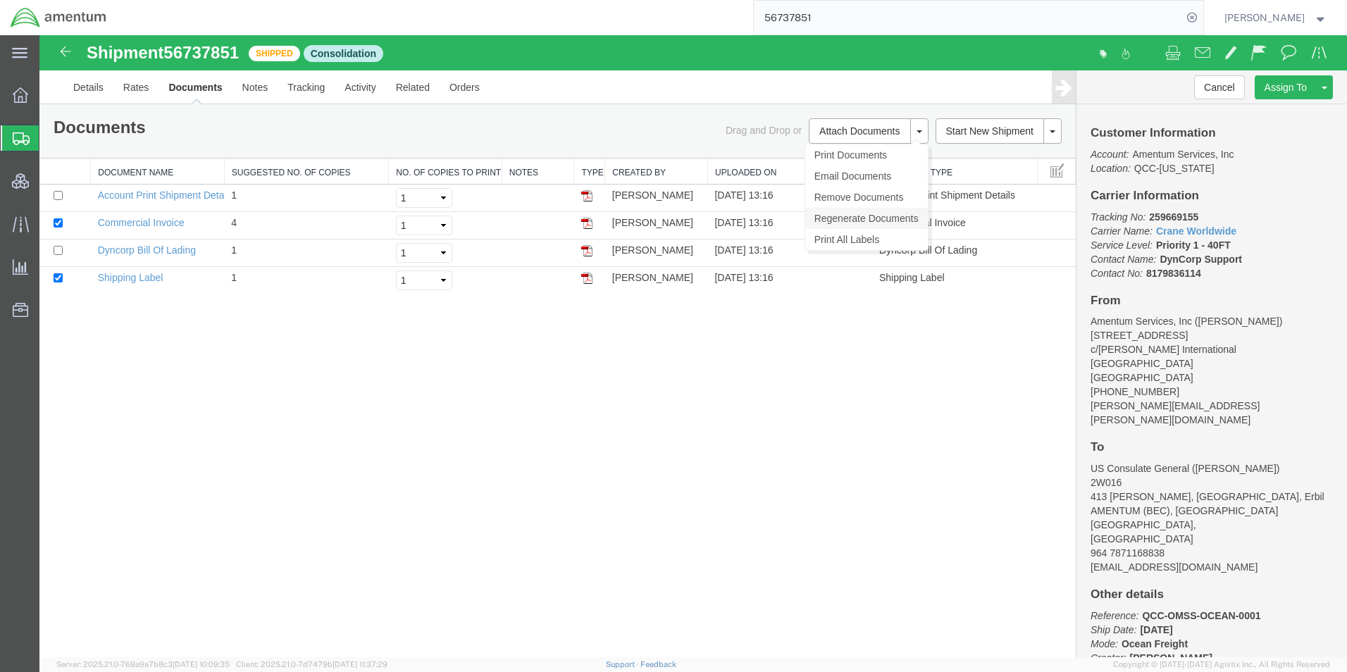
click at [866, 218] on link "Regenerate Documents" at bounding box center [866, 218] width 123 height 21
click at [82, 91] on link "Details" at bounding box center [88, 87] width 50 height 34
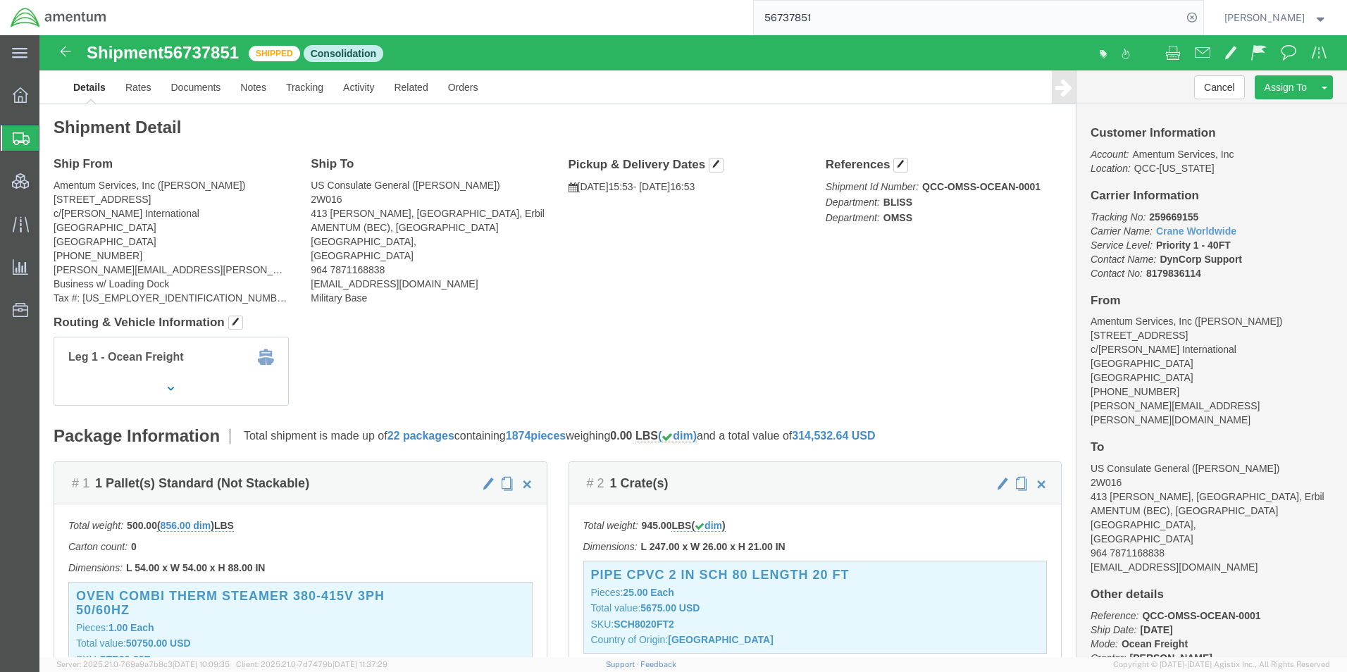
click div "Ship From Amentum Services, Inc (Jason Martin) 4050 Valley View Ln, Dock Door #…"
click link "Documents"
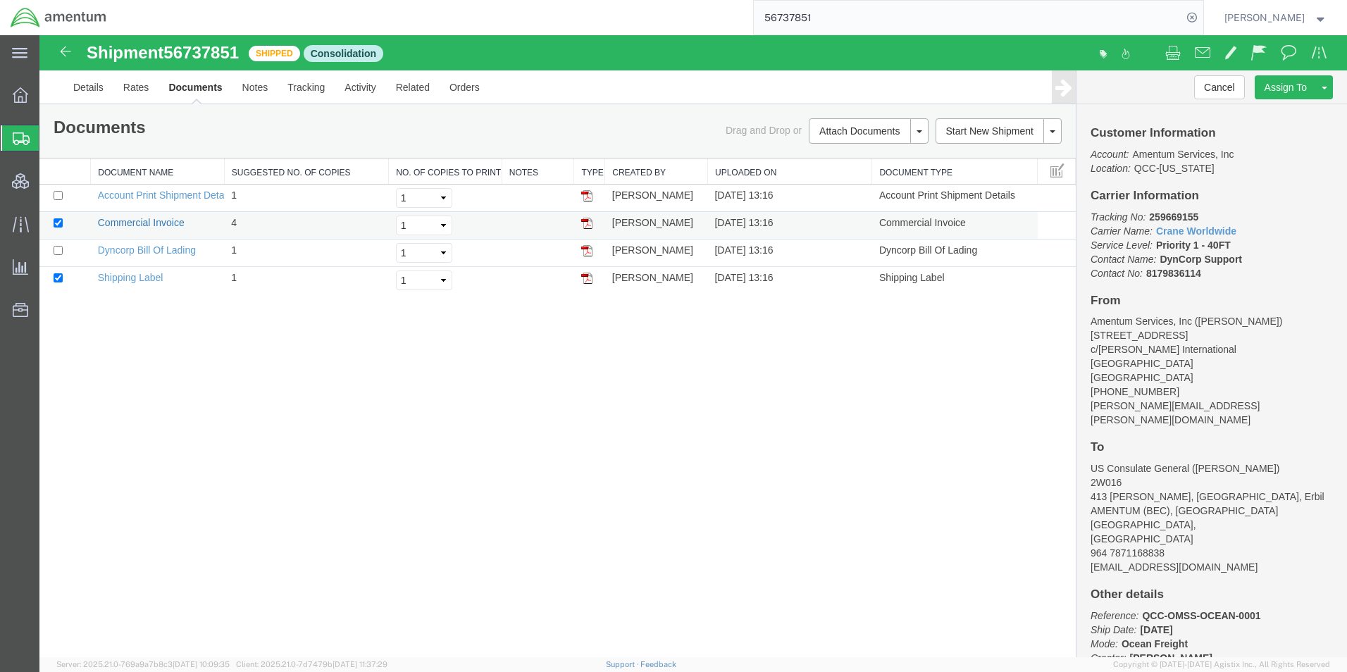
click at [136, 220] on link "Commercial Invoice" at bounding box center [141, 222] width 87 height 11
